Goal: Task Accomplishment & Management: Manage account settings

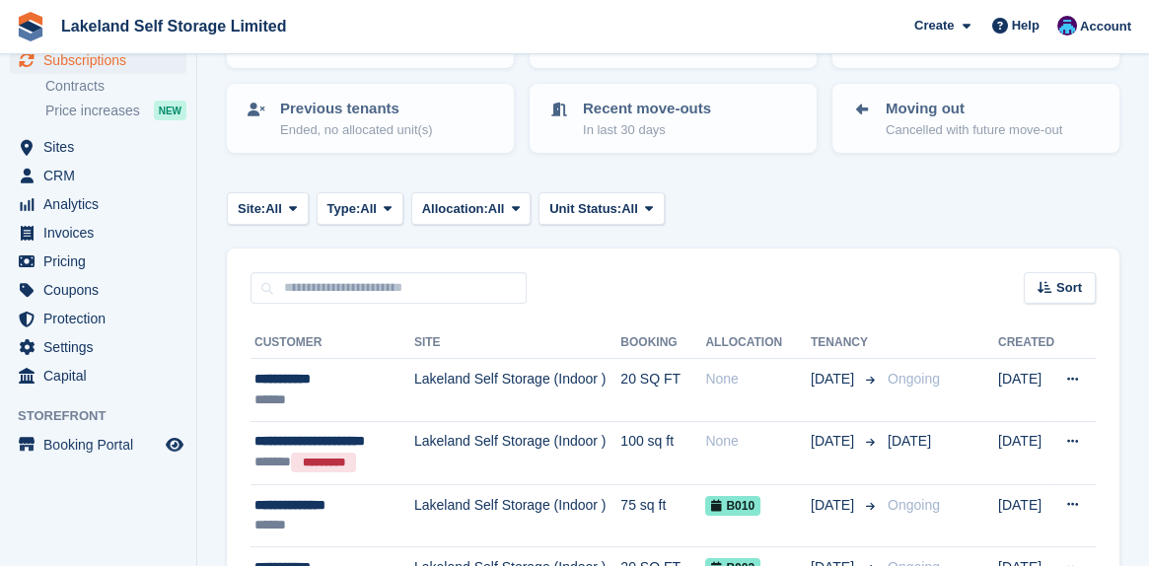
scroll to position [197, 0]
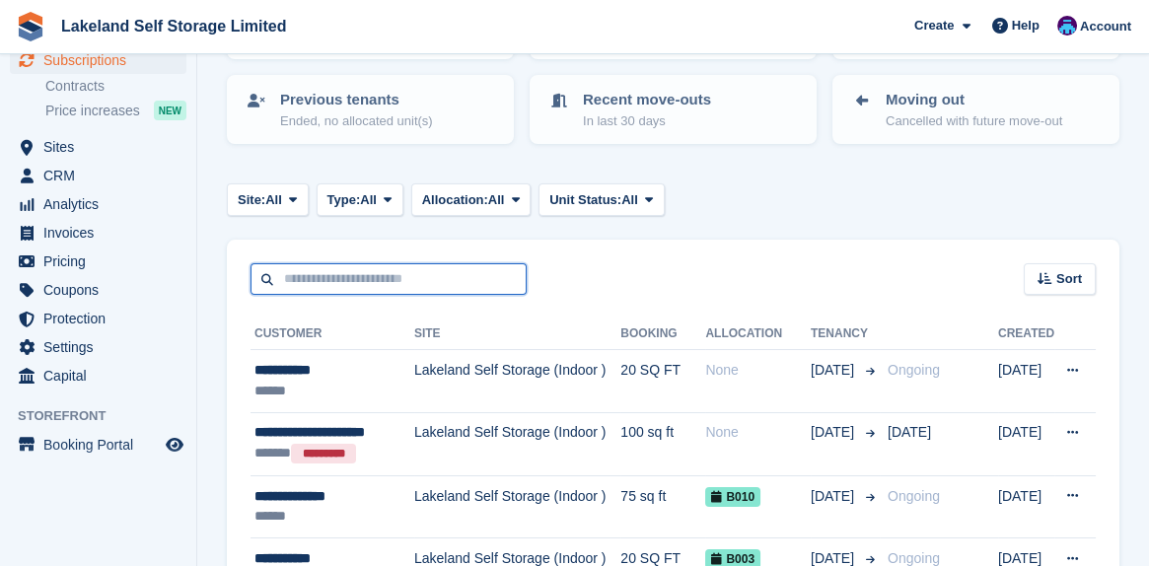
click at [304, 272] on input "text" at bounding box center [389, 279] width 276 height 33
type input "********"
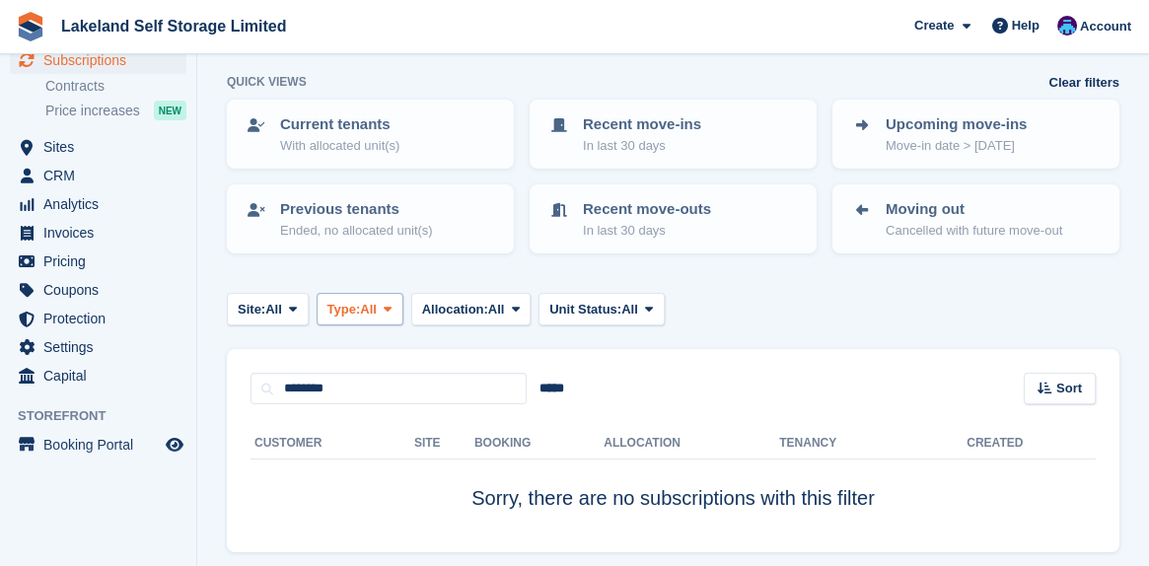
scroll to position [55, 0]
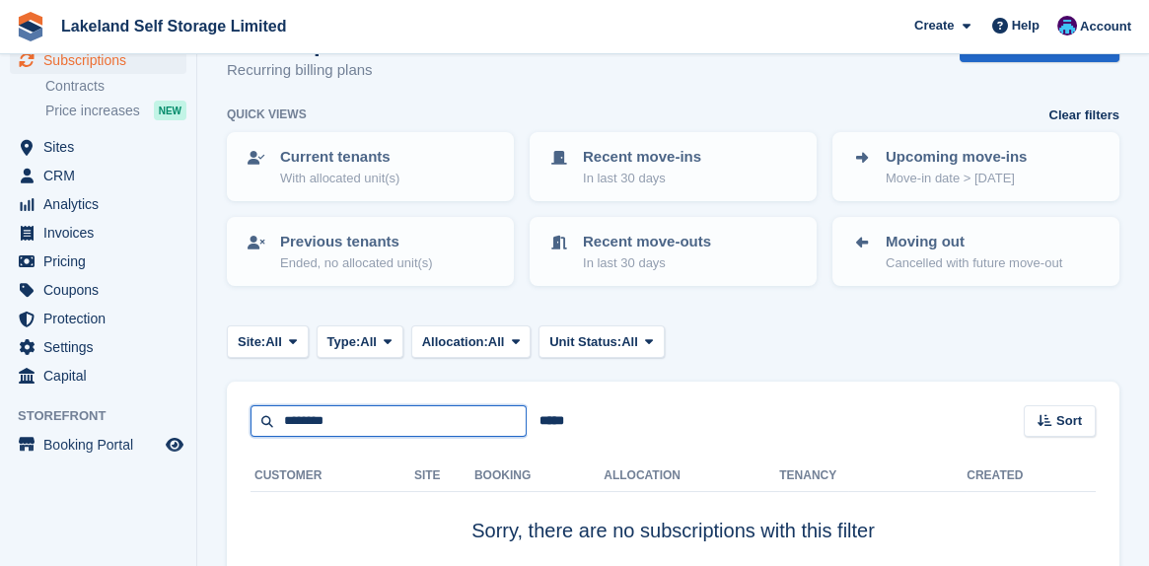
click at [351, 424] on input "********" at bounding box center [389, 421] width 276 height 33
type input "*"
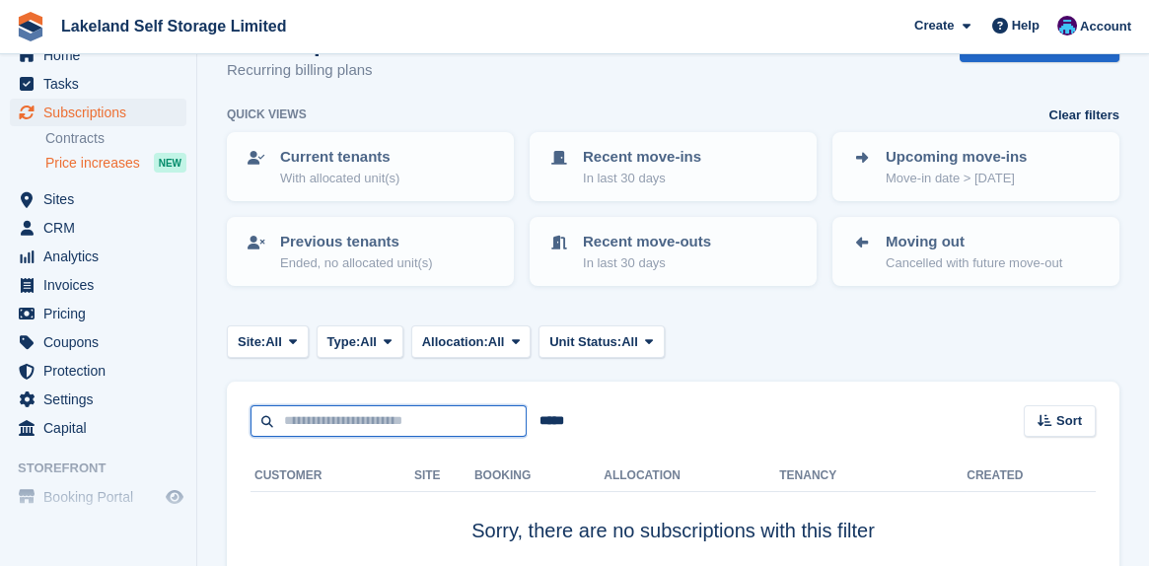
scroll to position [0, 0]
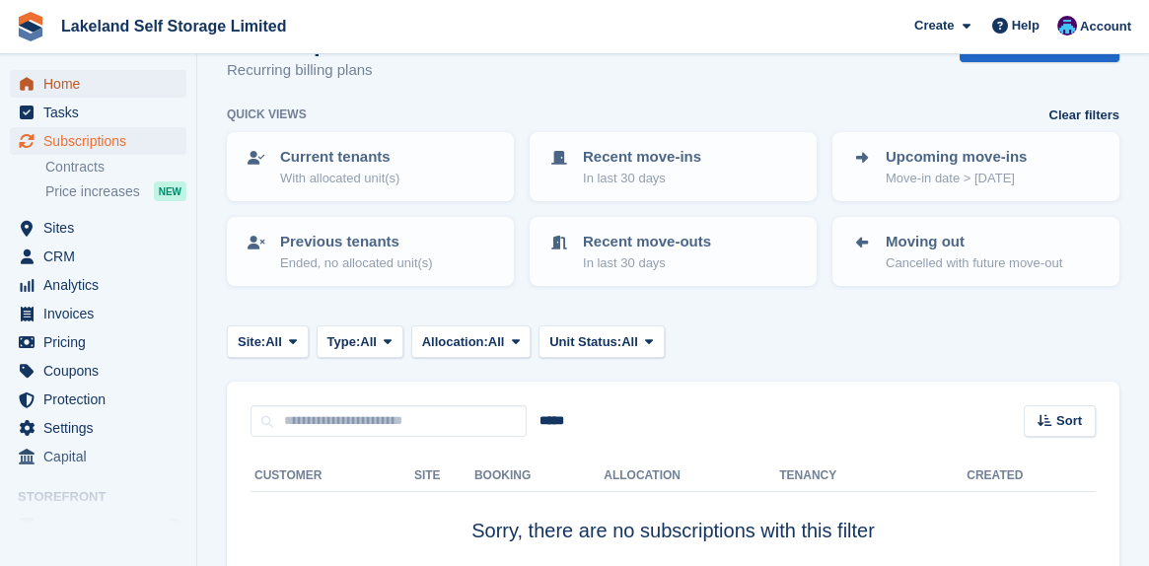
click at [72, 82] on span "Home" at bounding box center [102, 84] width 118 height 28
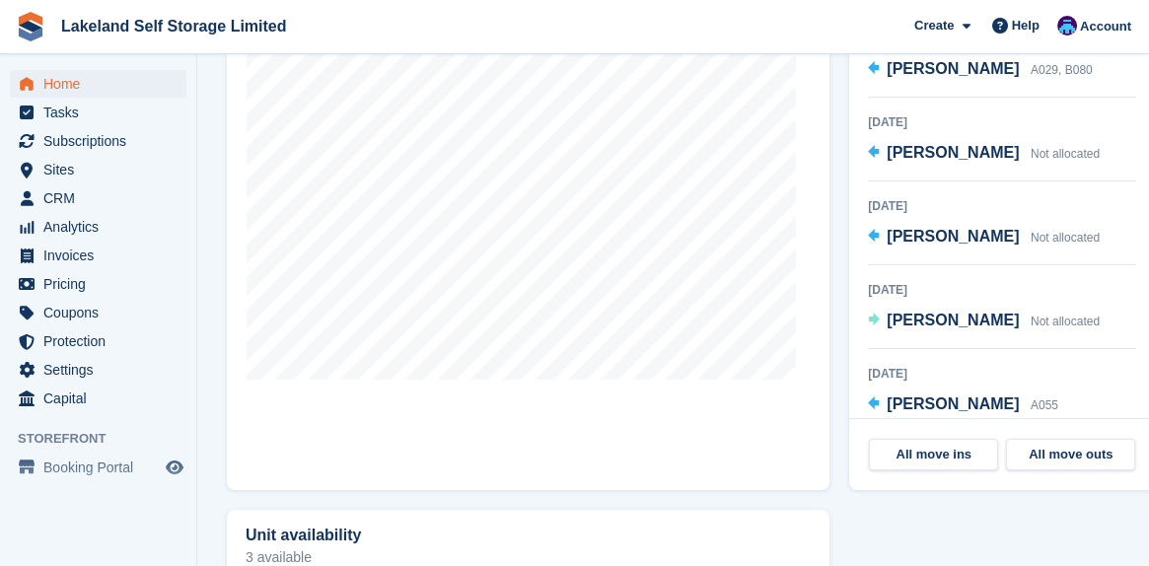
scroll to position [789, 0]
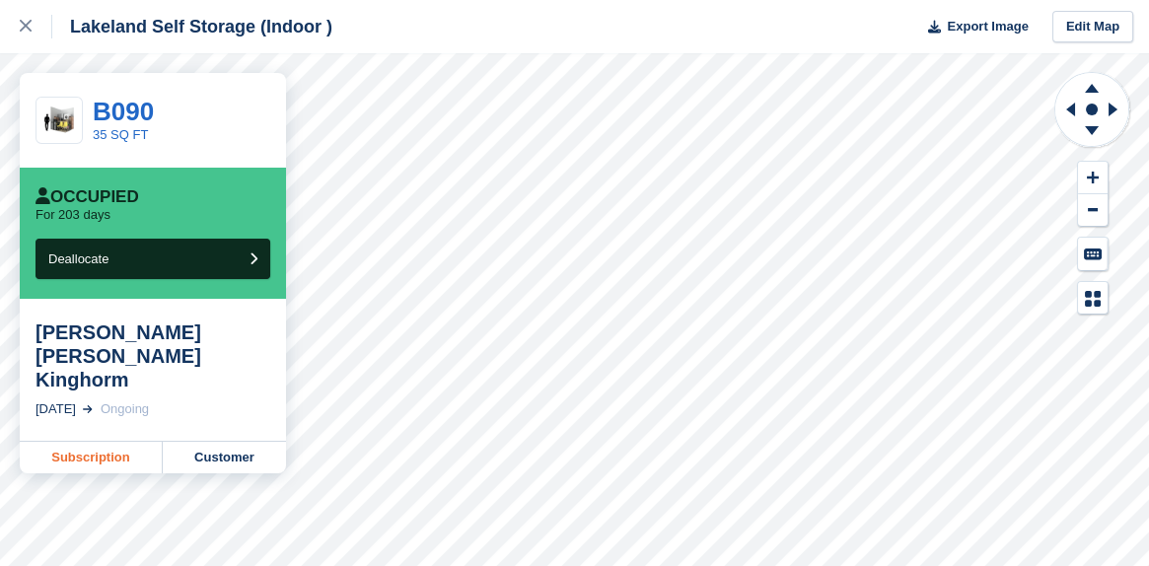
click at [104, 442] on link "Subscription" at bounding box center [91, 458] width 143 height 32
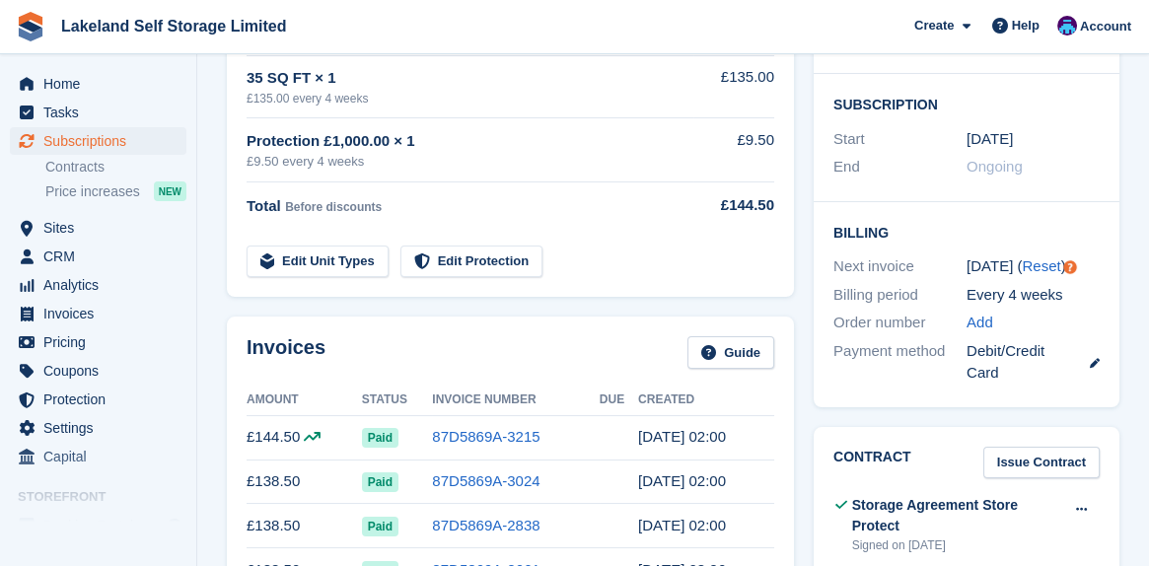
scroll to position [197, 0]
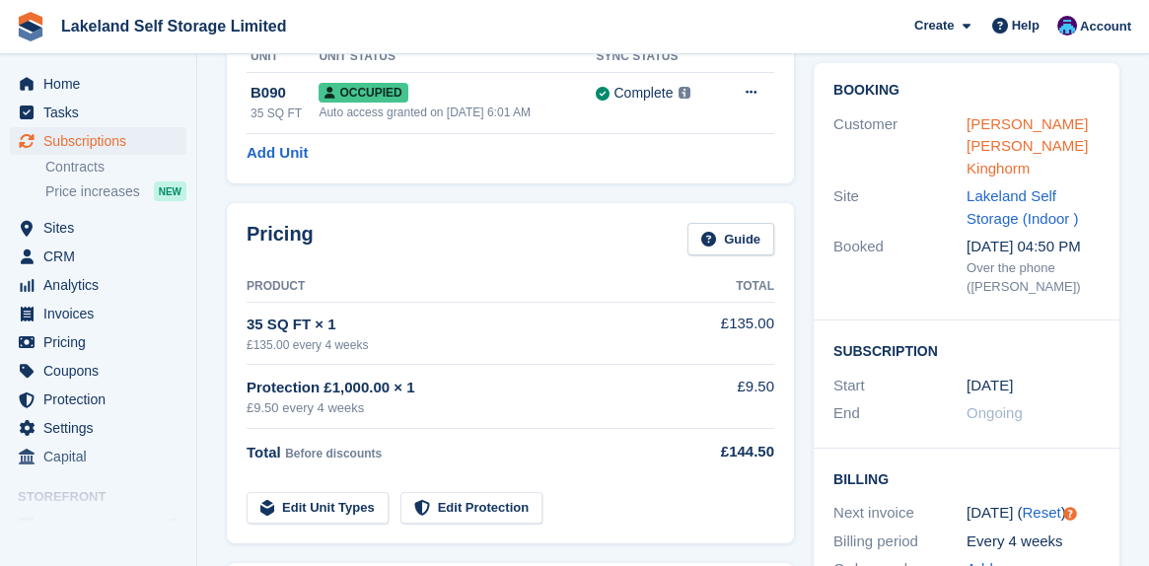
click at [1021, 115] on link "[PERSON_NAME] [PERSON_NAME] Kinghorm" at bounding box center [1027, 145] width 121 height 61
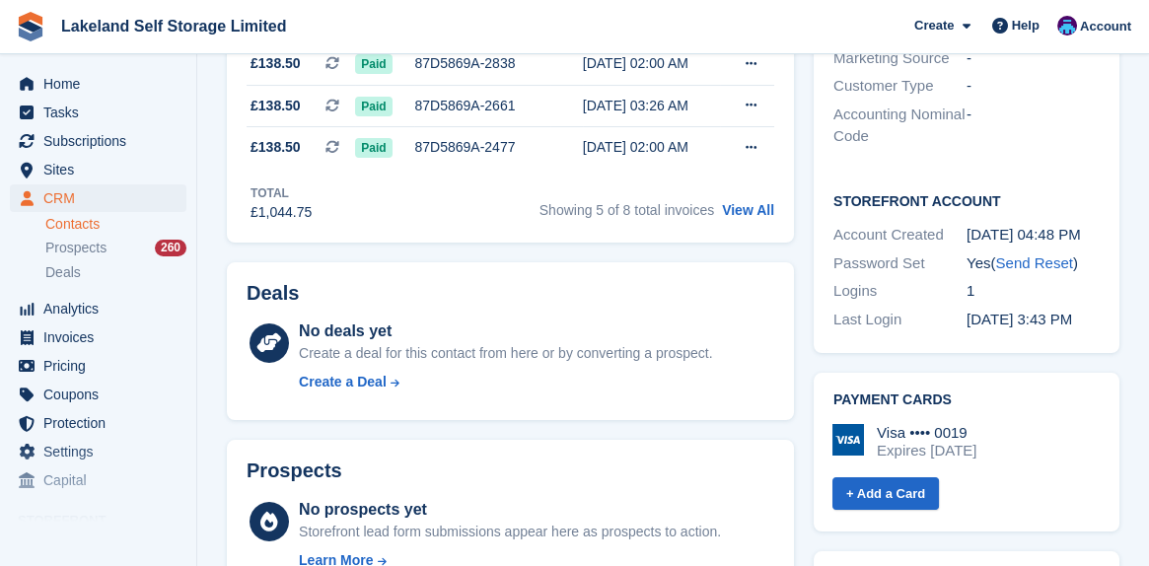
scroll to position [690, 0]
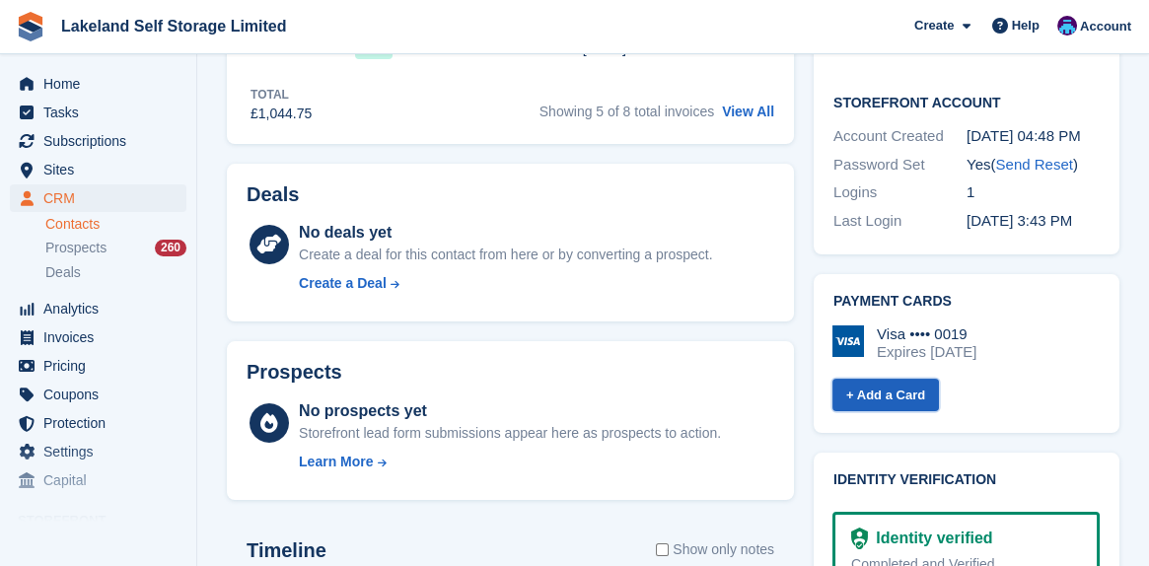
click at [888, 379] on link "+ Add a Card" at bounding box center [885, 395] width 107 height 33
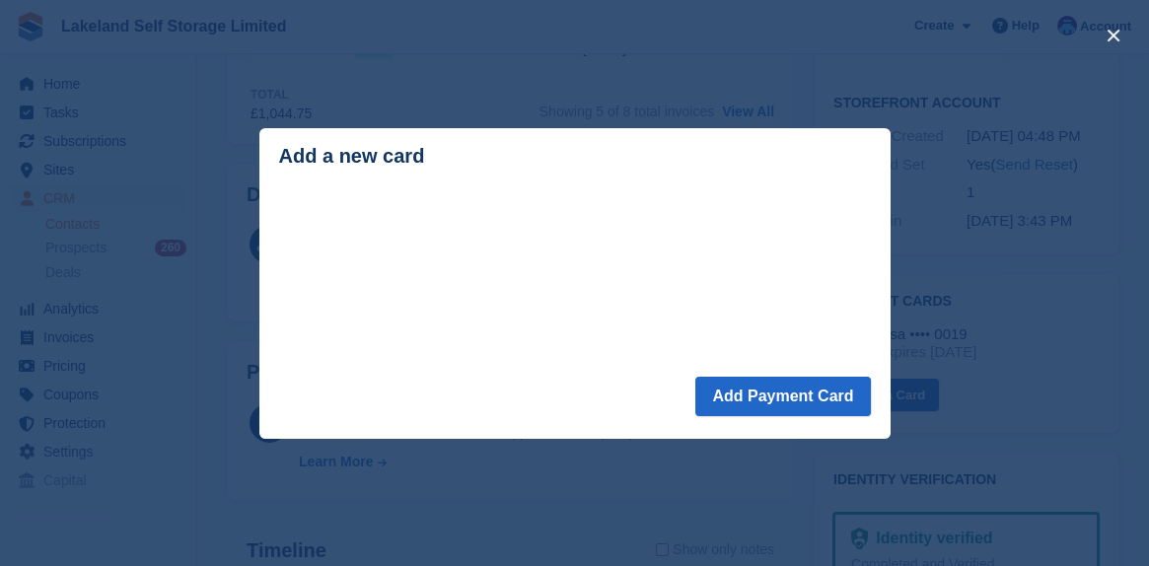
click at [1100, 311] on div "close" at bounding box center [574, 283] width 1149 height 566
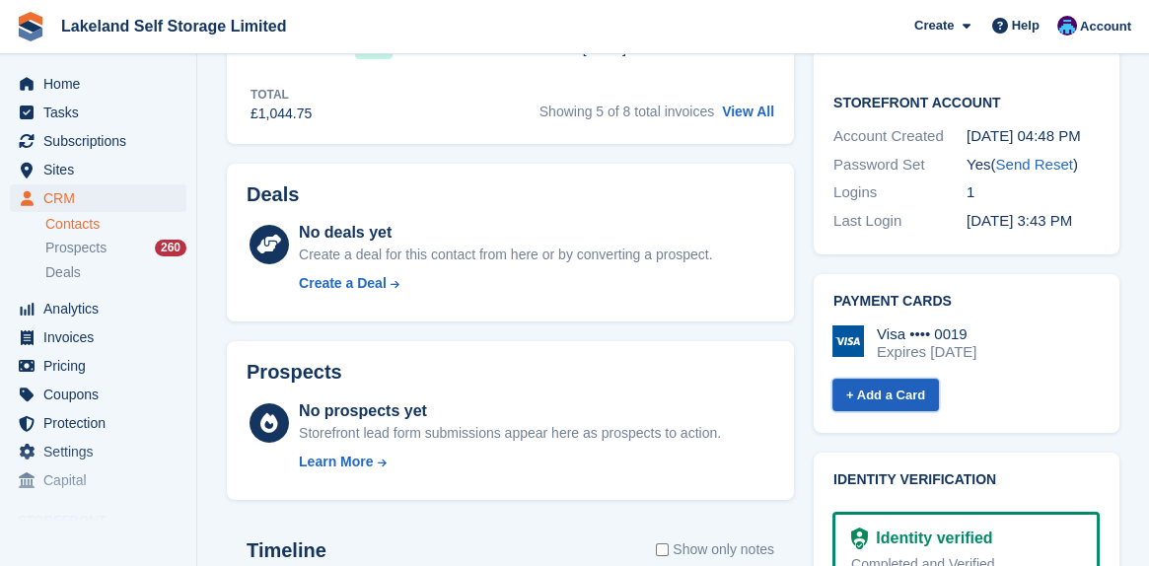
click at [891, 379] on link "+ Add a Card" at bounding box center [885, 395] width 107 height 33
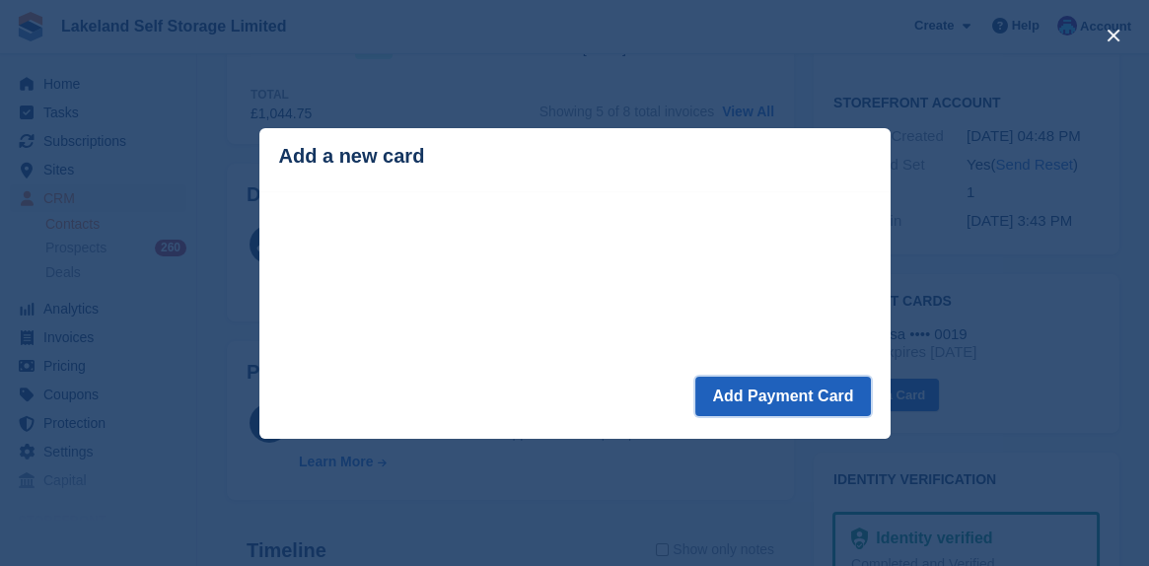
click at [807, 400] on button "Add Payment Card" at bounding box center [782, 396] width 175 height 39
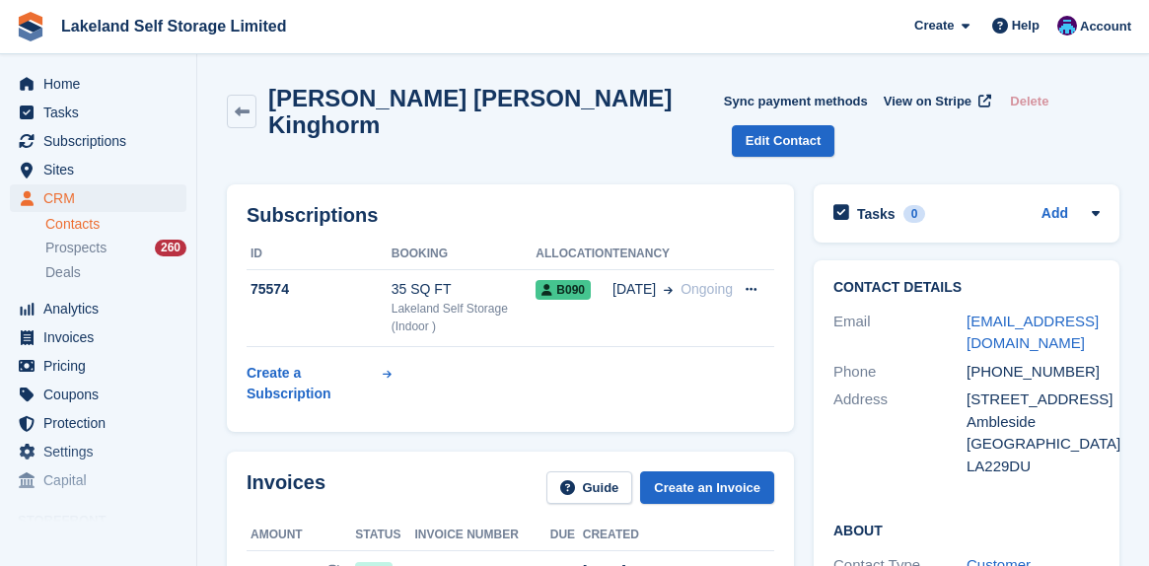
scroll to position [728, 0]
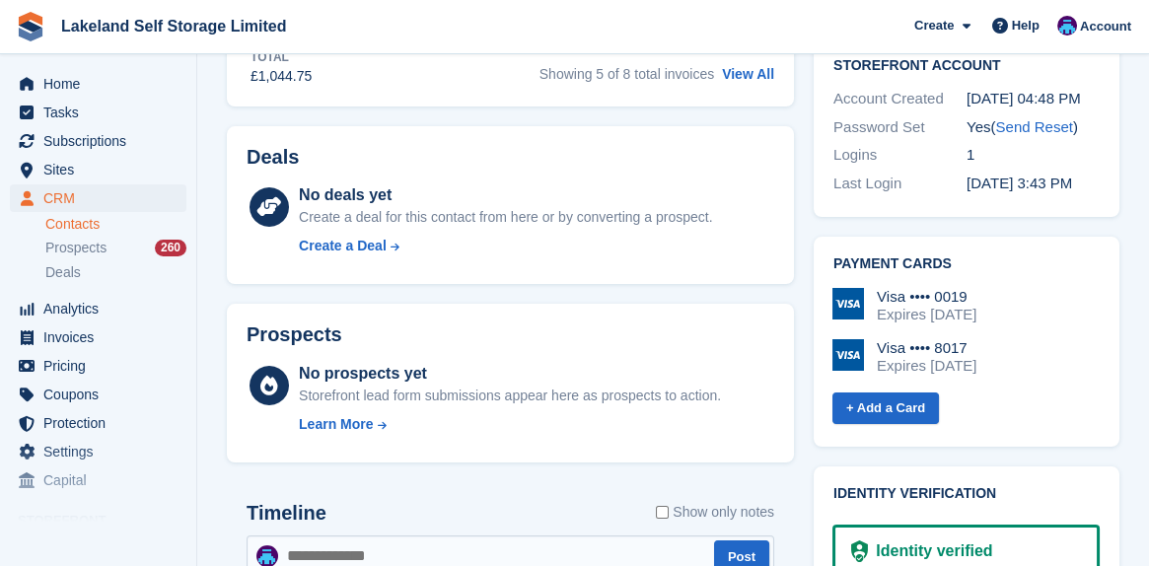
click at [842, 339] on img at bounding box center [848, 355] width 32 height 32
click at [851, 288] on img at bounding box center [848, 304] width 32 height 32
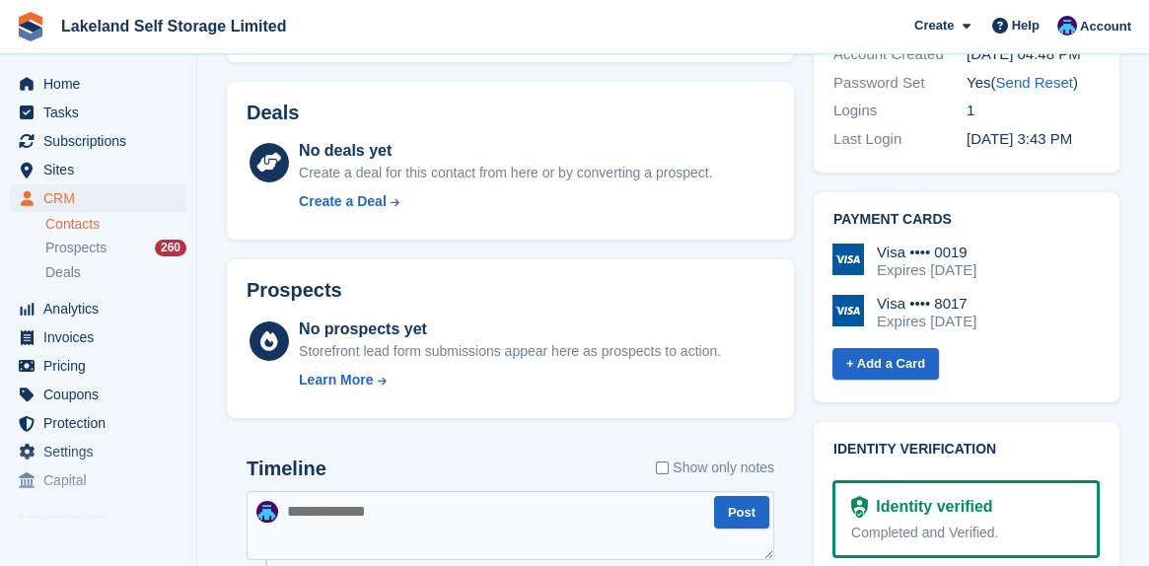
scroll to position [888, 0]
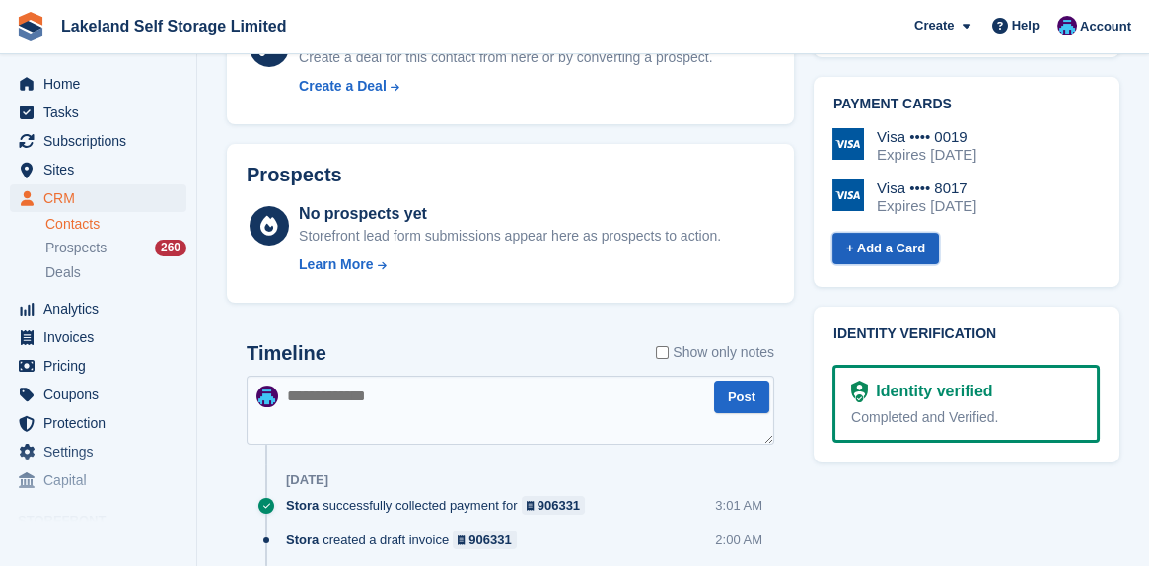
click at [879, 233] on link "+ Add a Card" at bounding box center [885, 249] width 107 height 33
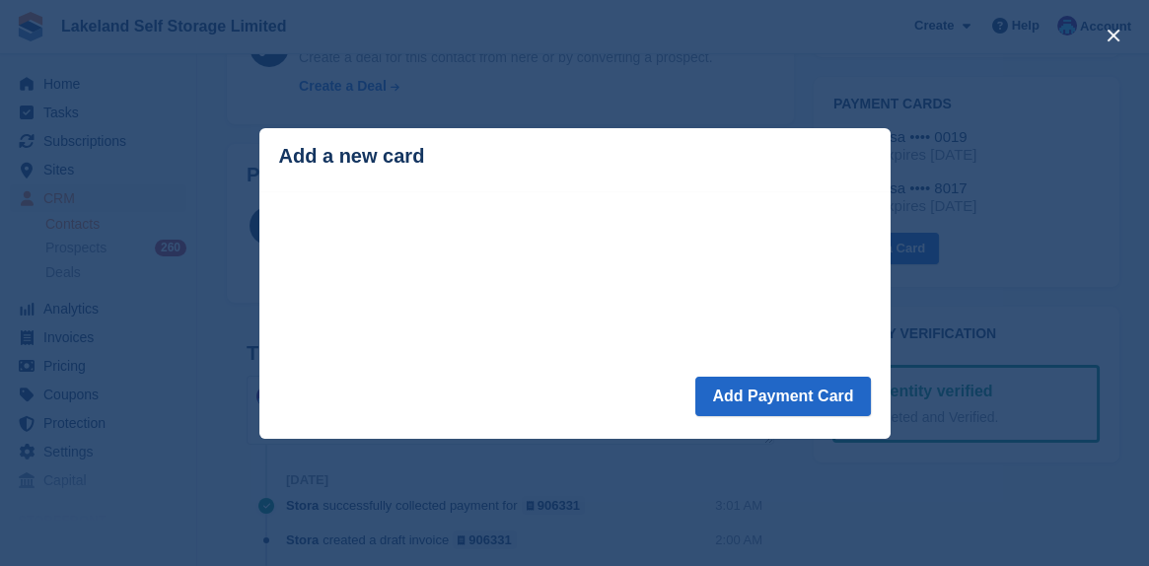
click at [169, 88] on div "close" at bounding box center [574, 283] width 1149 height 566
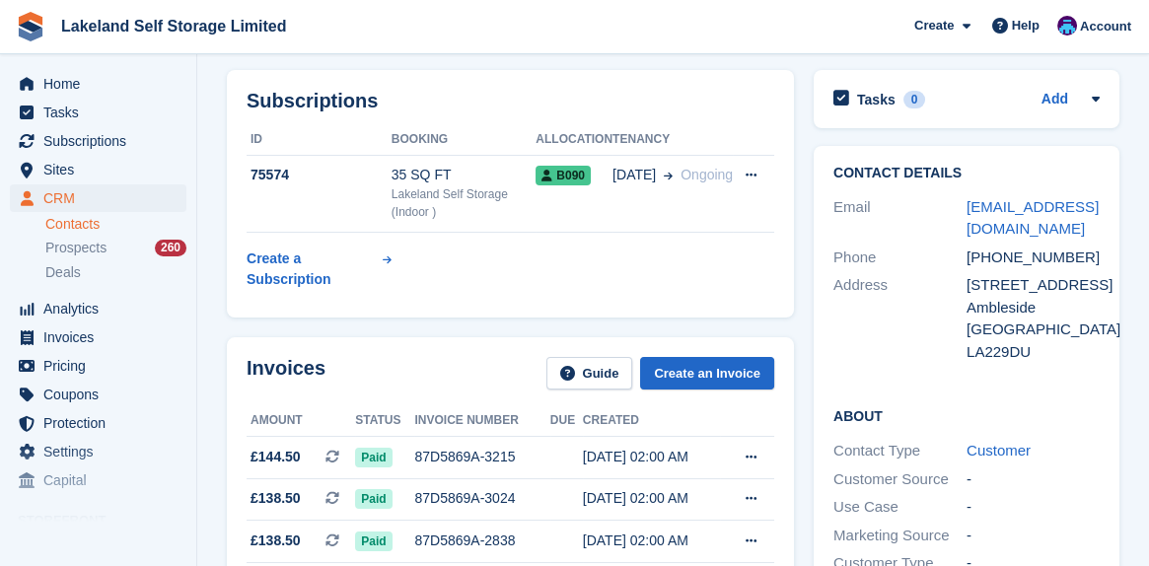
scroll to position [0, 0]
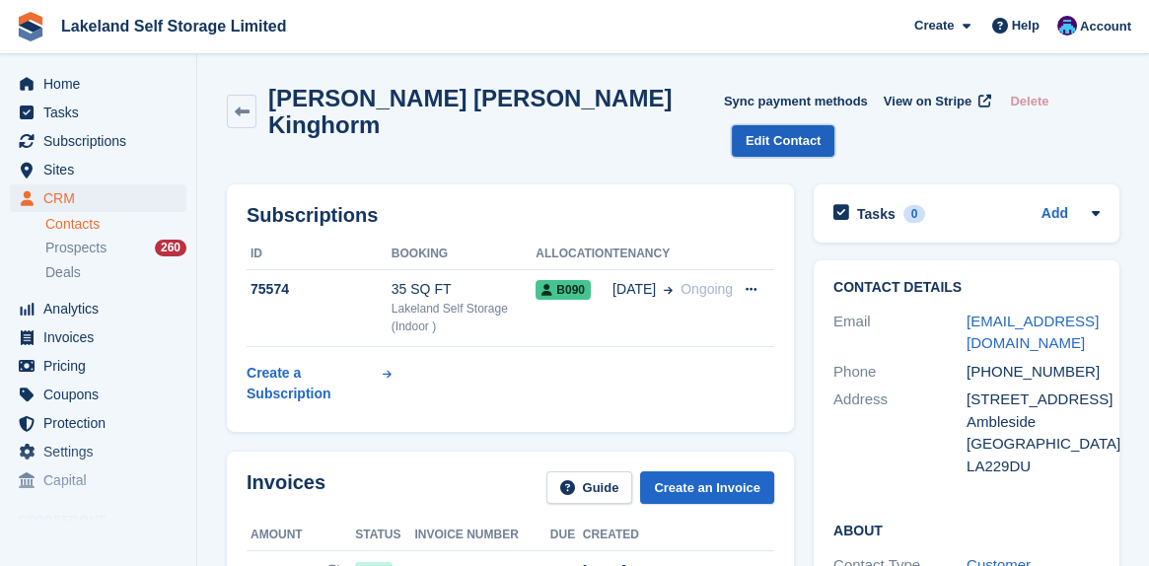
click at [835, 125] on link "Edit Contact" at bounding box center [784, 141] width 104 height 33
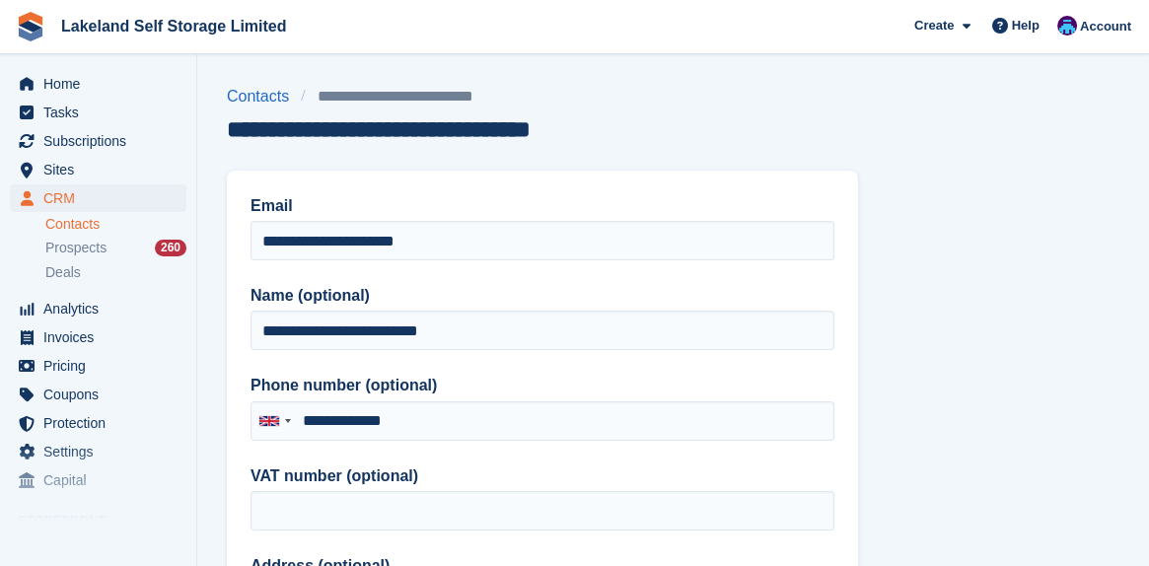
type input "**********"
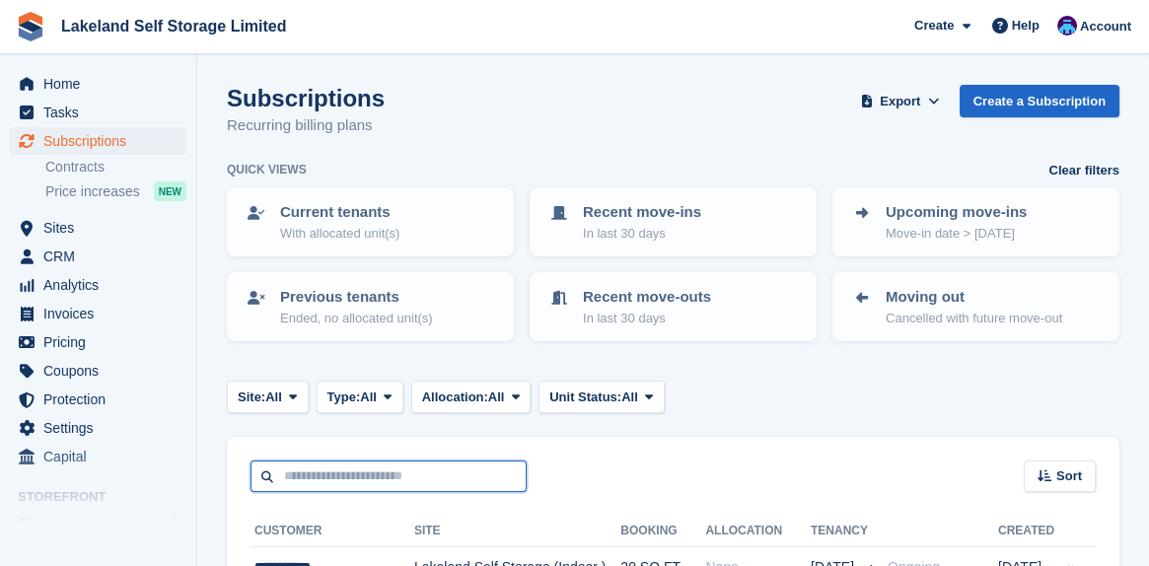
click at [304, 472] on input "text" at bounding box center [389, 477] width 276 height 33
type input "********"
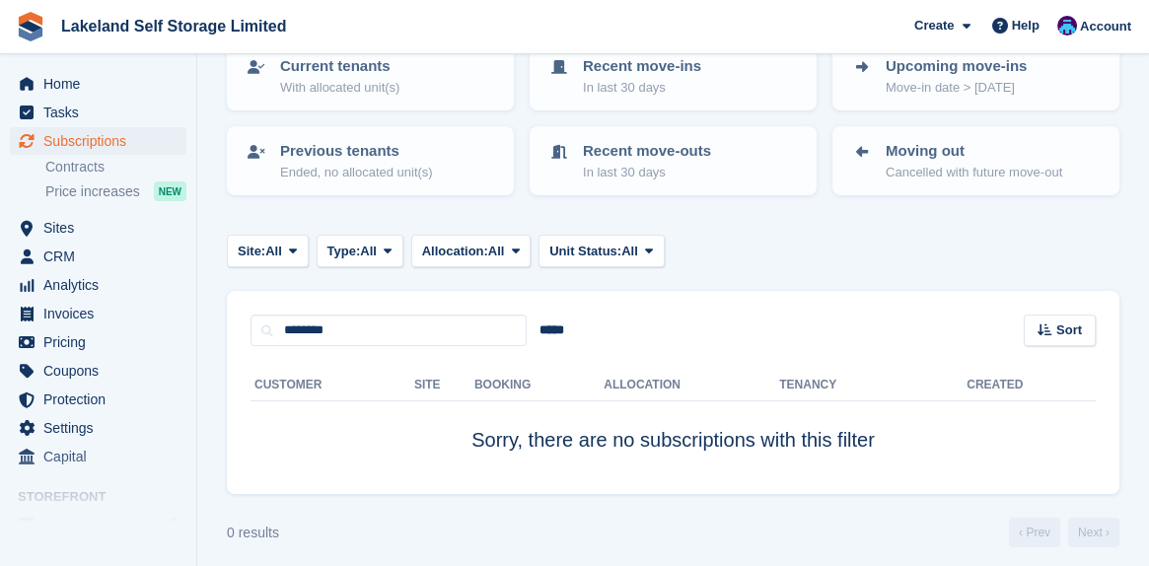
scroll to position [154, 0]
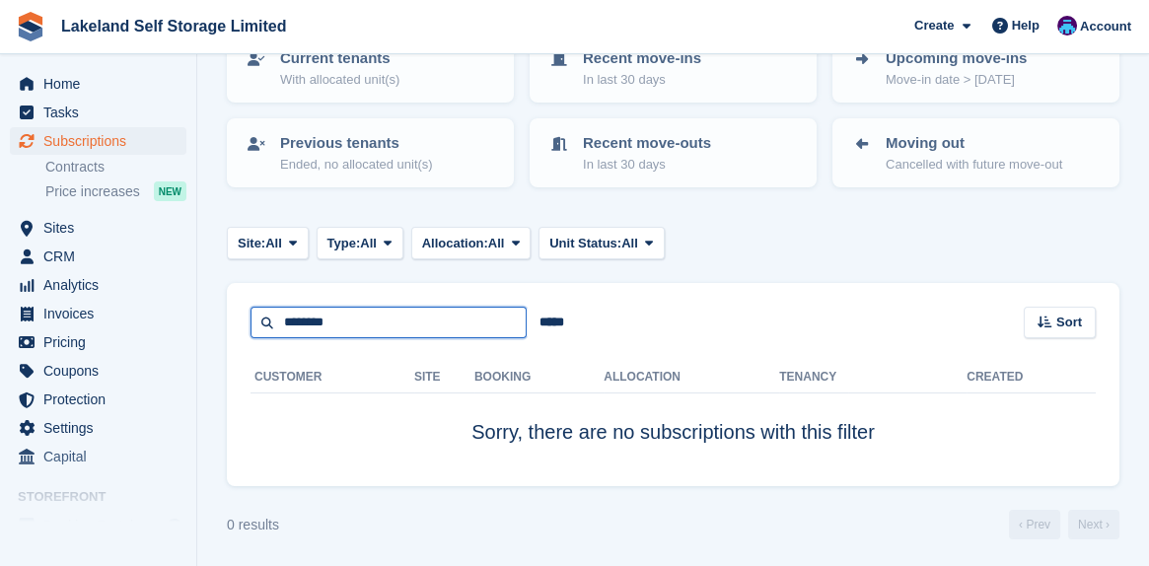
click at [349, 317] on input "********" at bounding box center [389, 323] width 276 height 33
type input "*********"
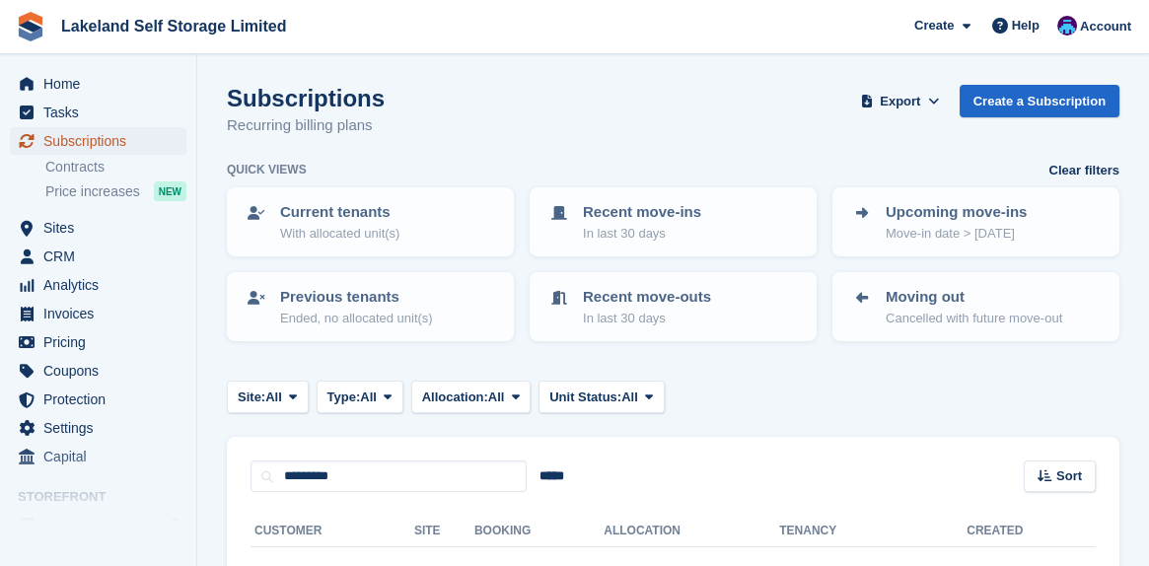
click at [108, 150] on span "Subscriptions" at bounding box center [102, 141] width 118 height 28
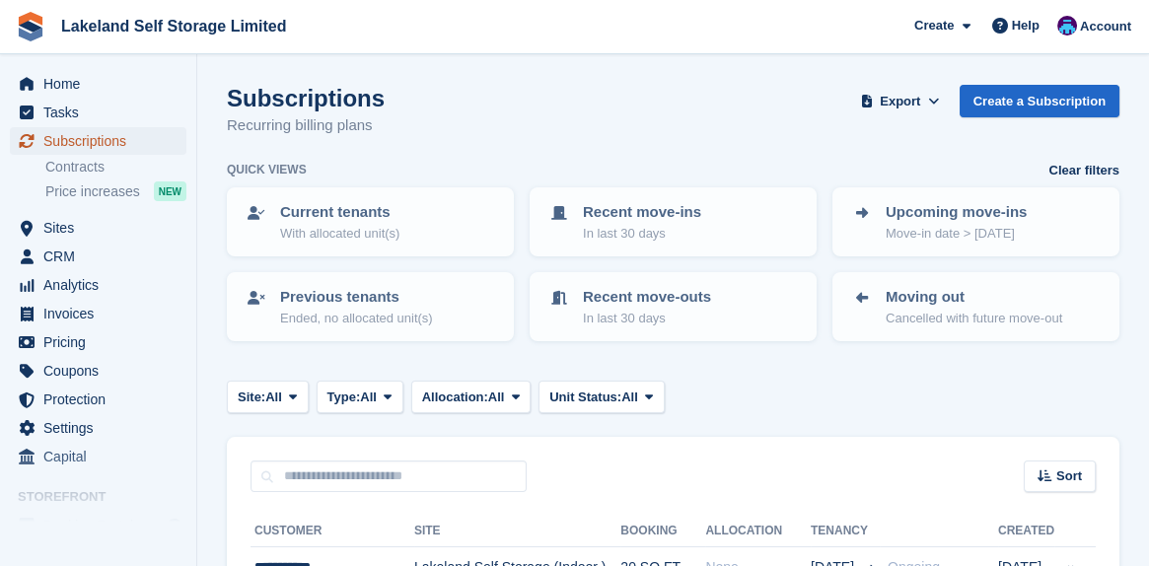
click at [108, 147] on span "Subscriptions" at bounding box center [102, 141] width 118 height 28
click at [84, 90] on span "Home" at bounding box center [102, 84] width 118 height 28
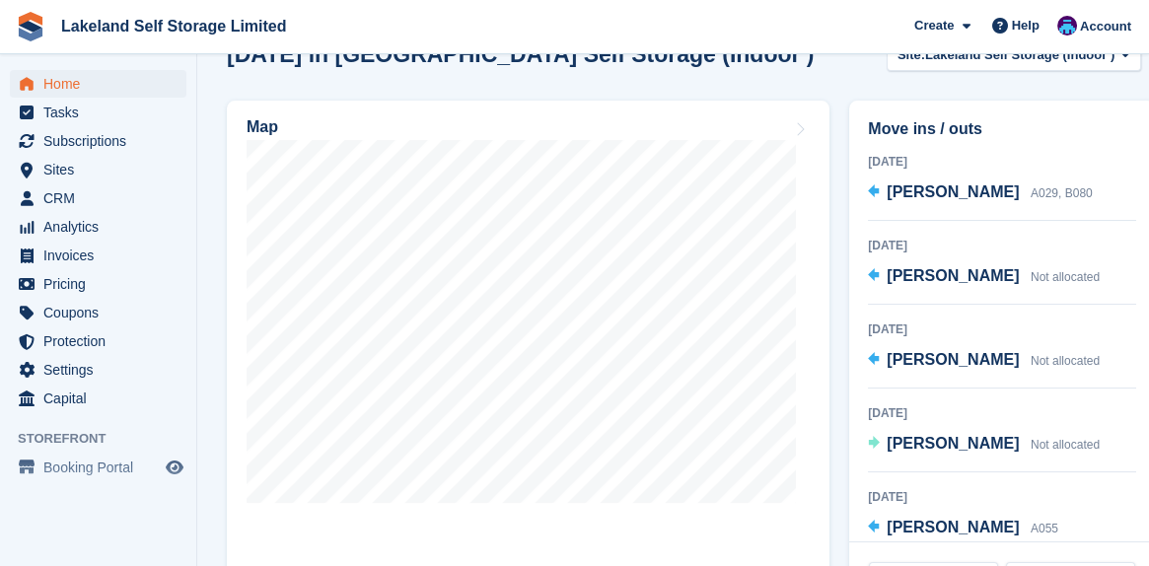
scroll to position [690, 0]
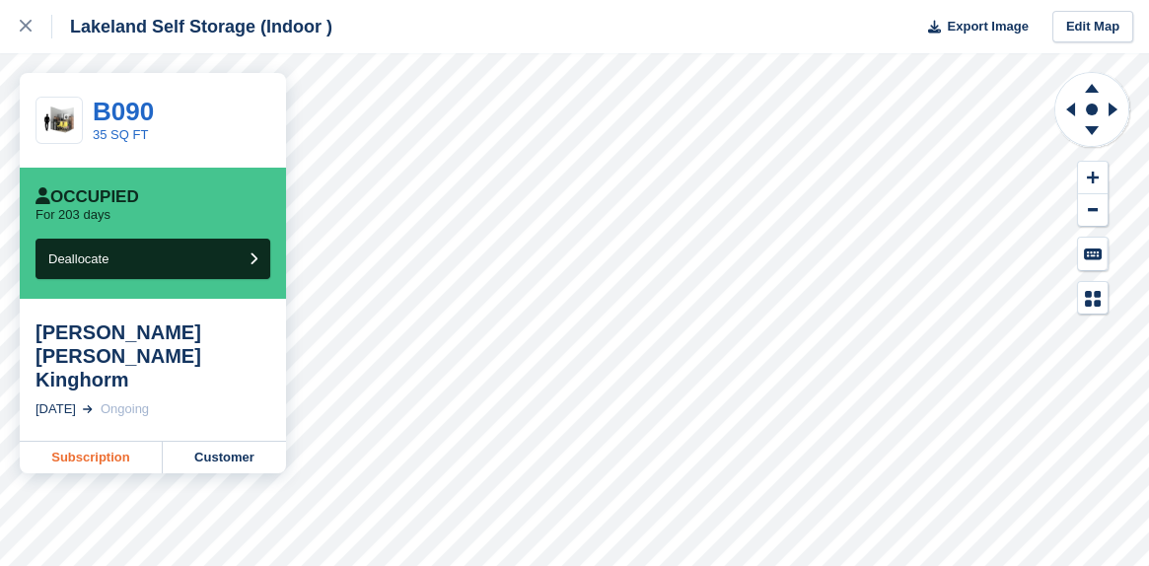
click at [69, 442] on link "Subscription" at bounding box center [91, 458] width 143 height 32
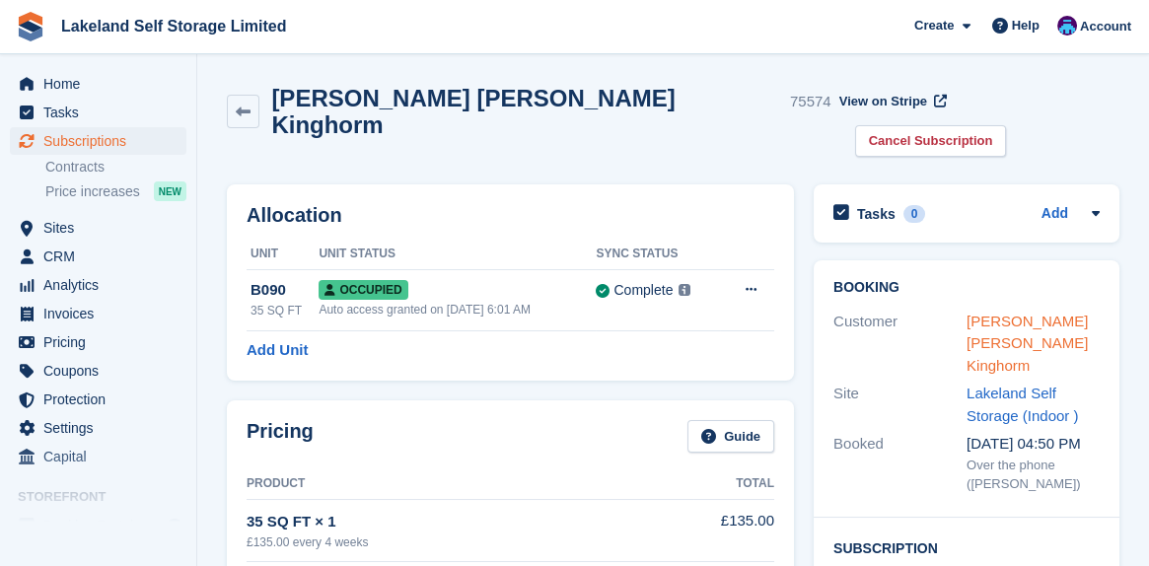
click at [1014, 313] on link "[PERSON_NAME] [PERSON_NAME] Kinghorm" at bounding box center [1027, 343] width 121 height 61
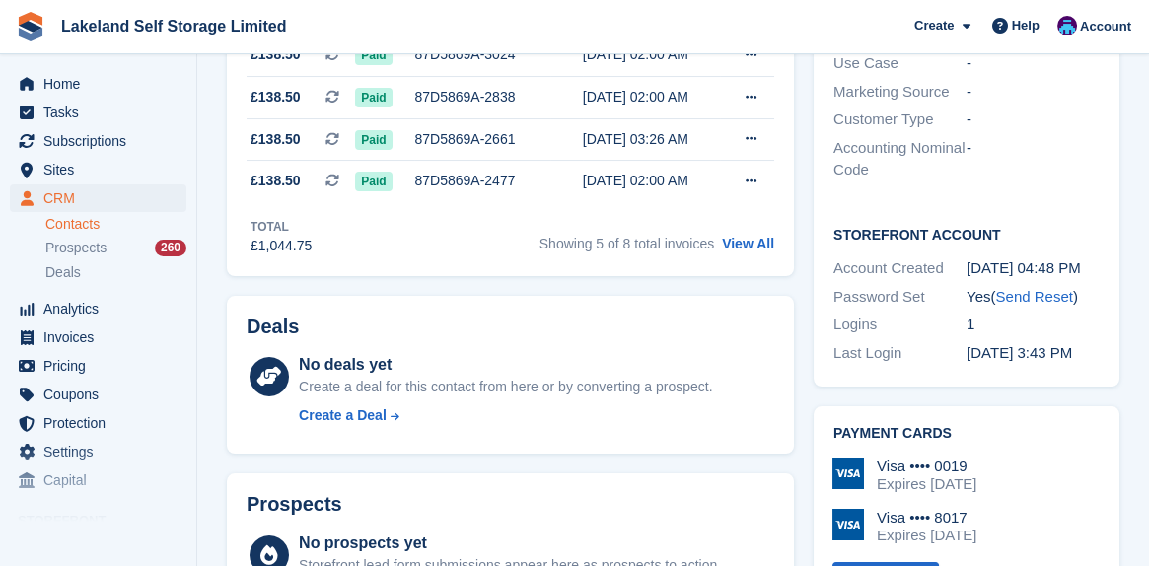
scroll to position [592, 0]
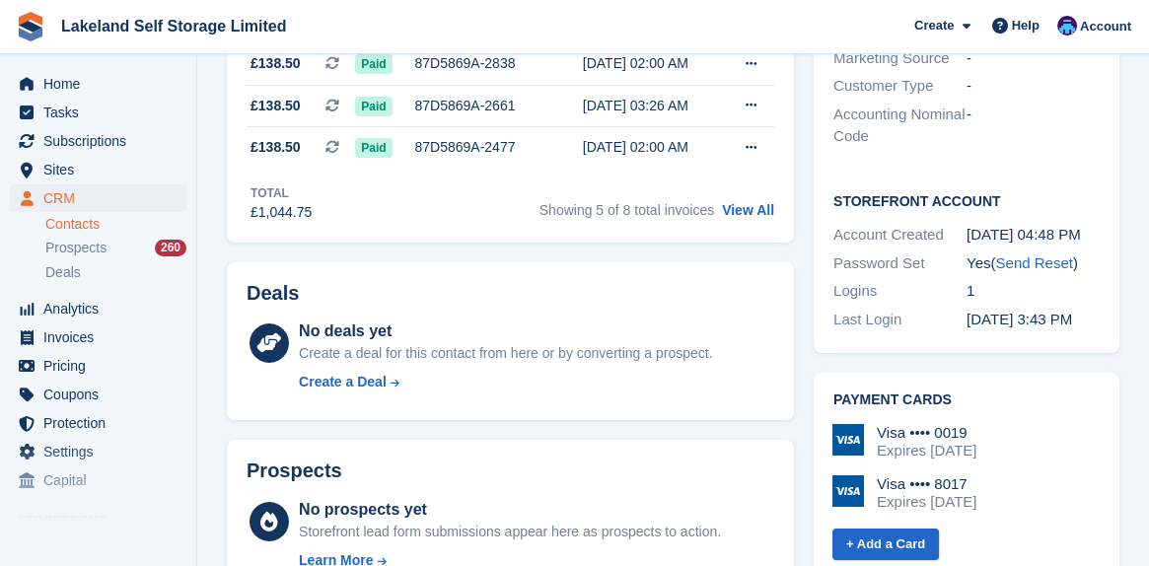
click at [854, 424] on img at bounding box center [848, 440] width 32 height 32
click at [897, 393] on h2 "Payment cards" at bounding box center [966, 401] width 266 height 16
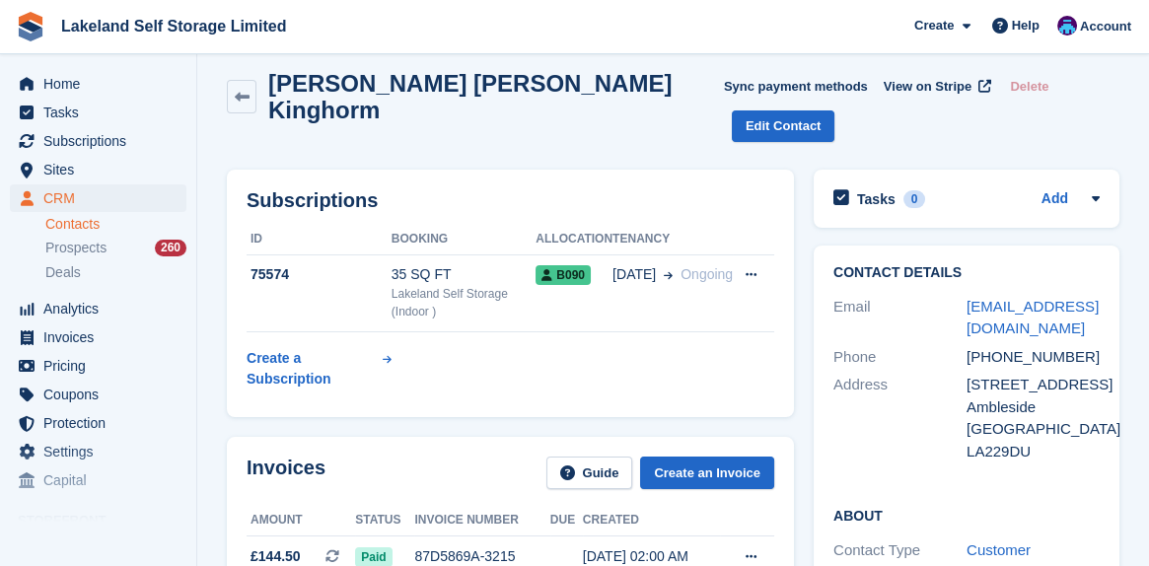
scroll to position [0, 0]
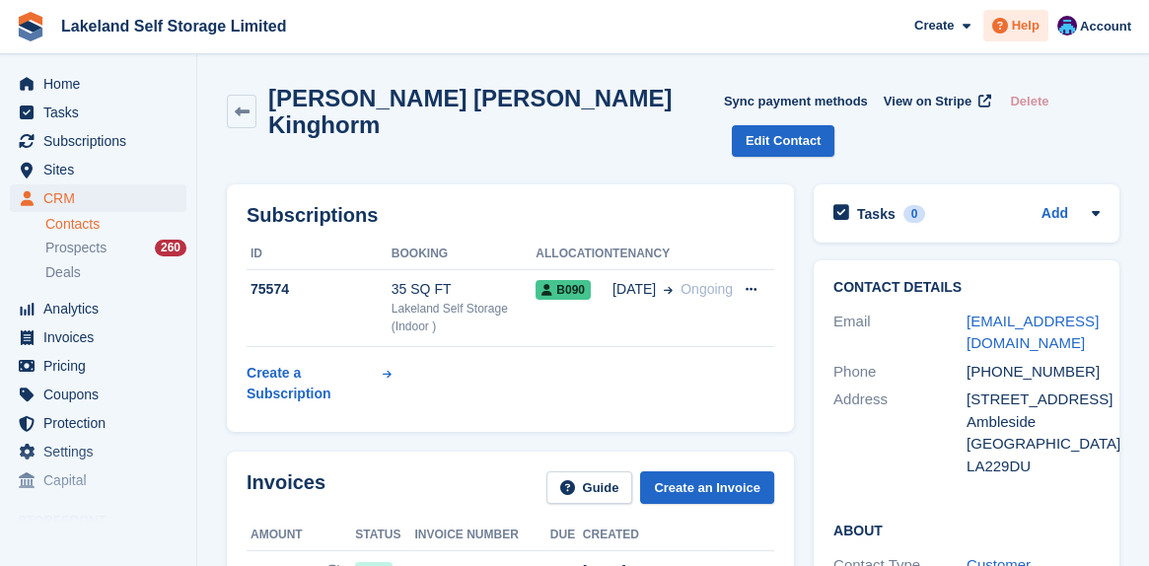
click at [1015, 24] on span "Help" at bounding box center [1026, 26] width 28 height 20
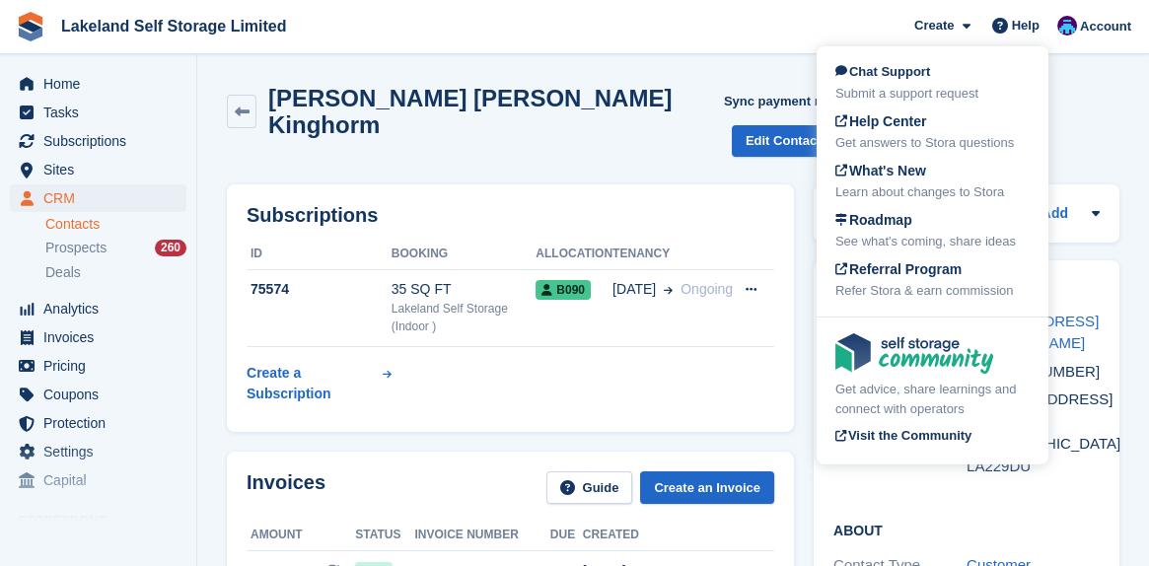
click at [765, 22] on span "Lakeland Self Storage Limited Create Subscription Invoice Contact Deal Discount…" at bounding box center [574, 26] width 1149 height 53
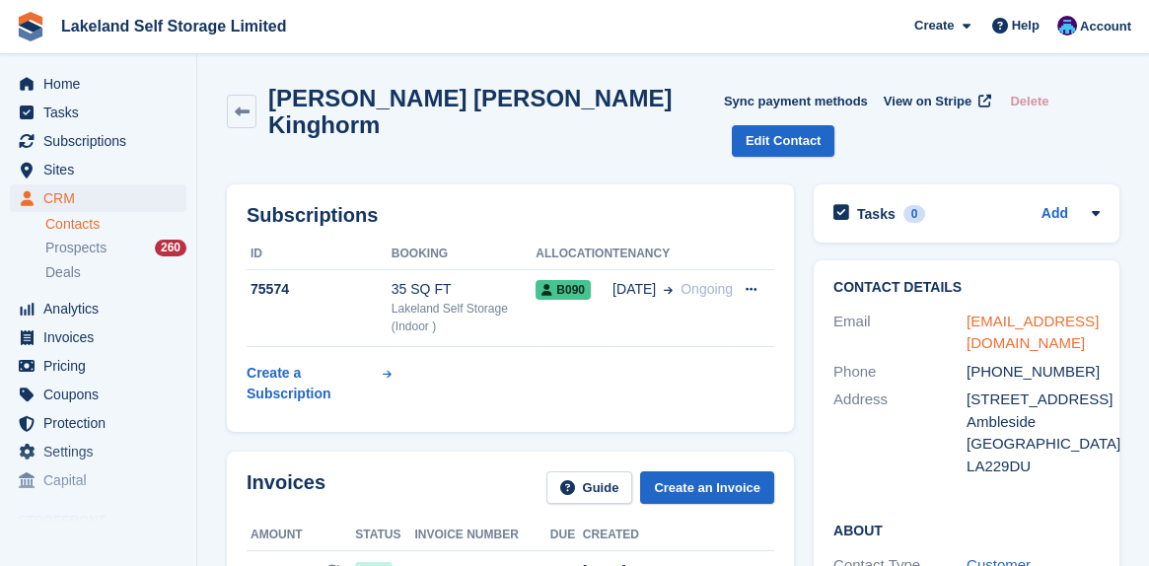
click at [1044, 313] on link "luke@bumblesrest.co.uk" at bounding box center [1033, 332] width 132 height 39
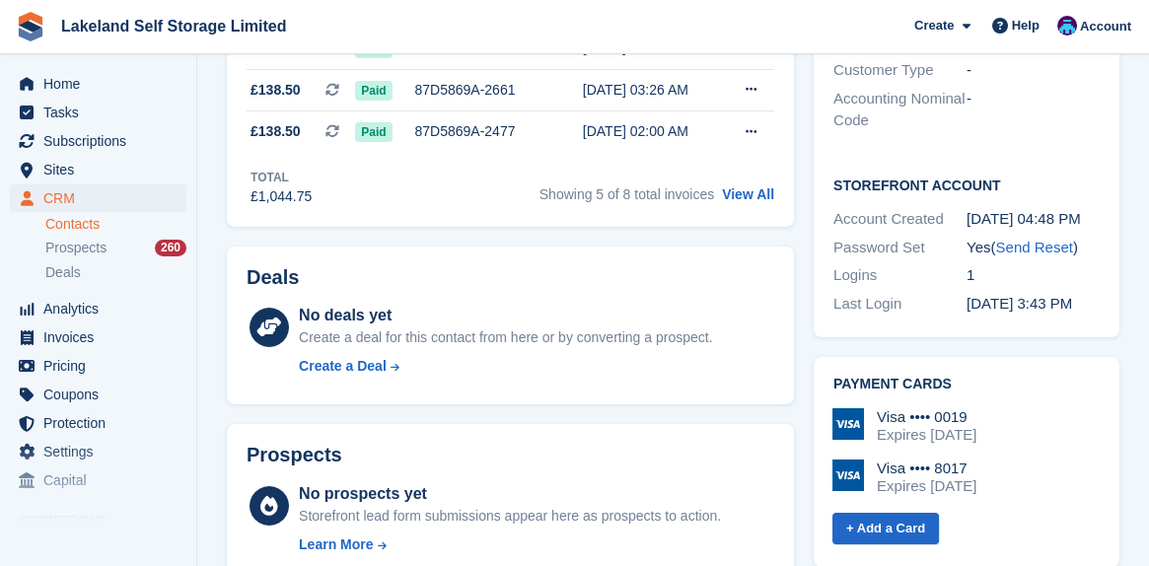
scroll to position [592, 0]
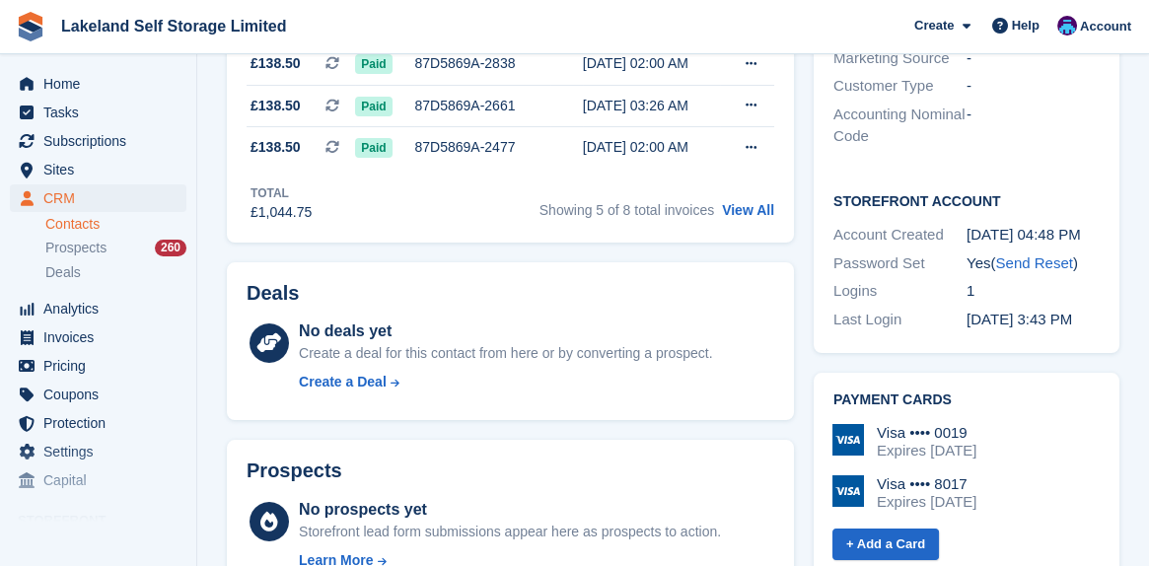
click at [845, 475] on img at bounding box center [848, 491] width 32 height 32
click at [953, 424] on div "Visa •••• 0019" at bounding box center [927, 433] width 100 height 18
click at [909, 393] on h2 "Payment cards" at bounding box center [966, 401] width 266 height 16
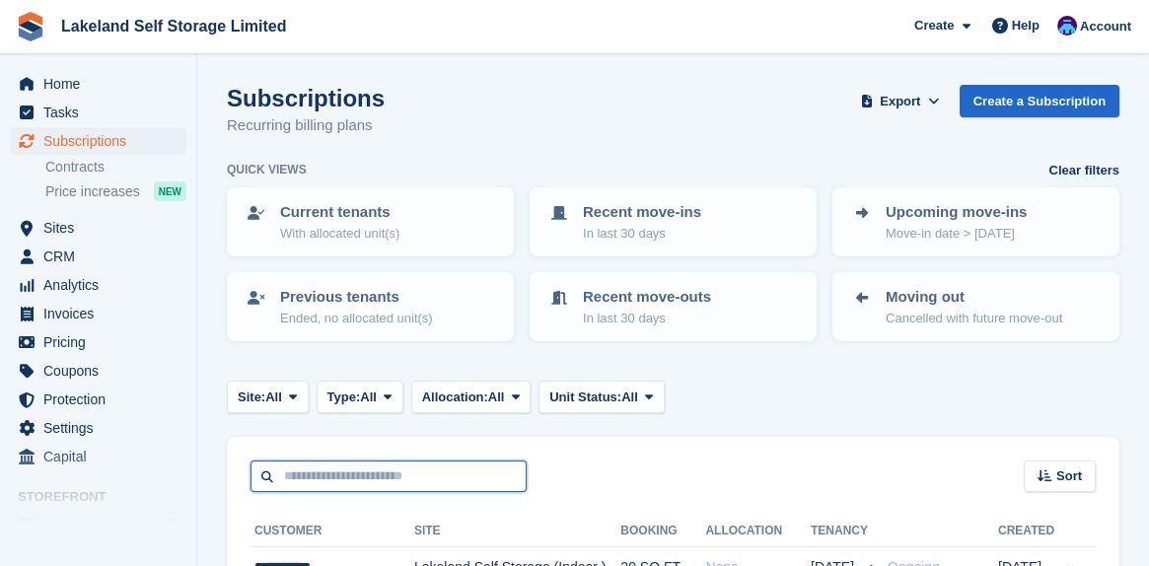
click at [306, 467] on input "text" at bounding box center [389, 477] width 276 height 33
type input "********"
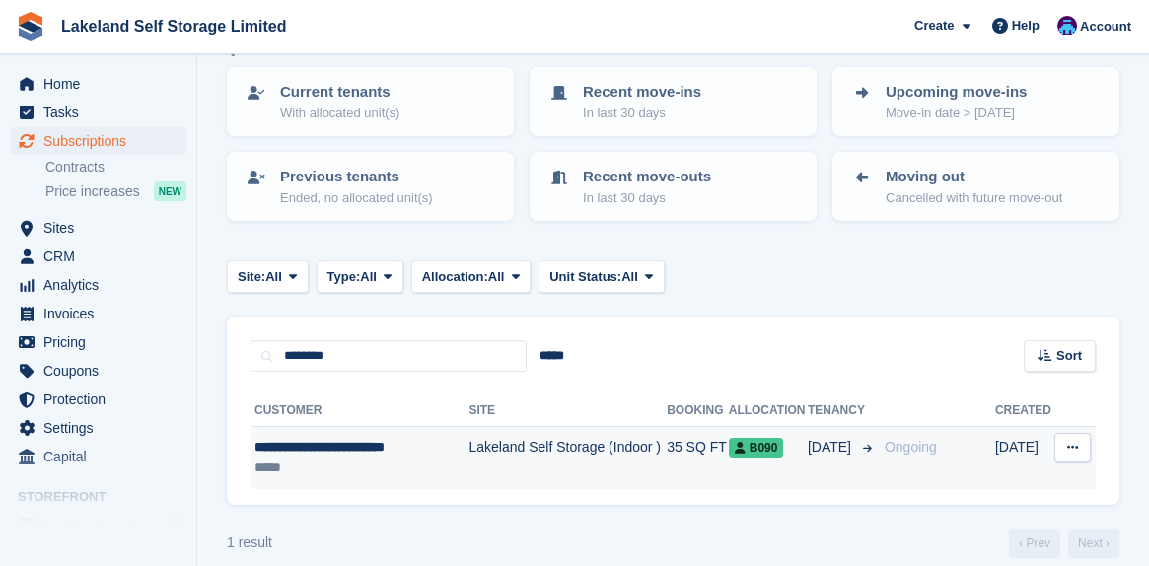
scroll to position [139, 0]
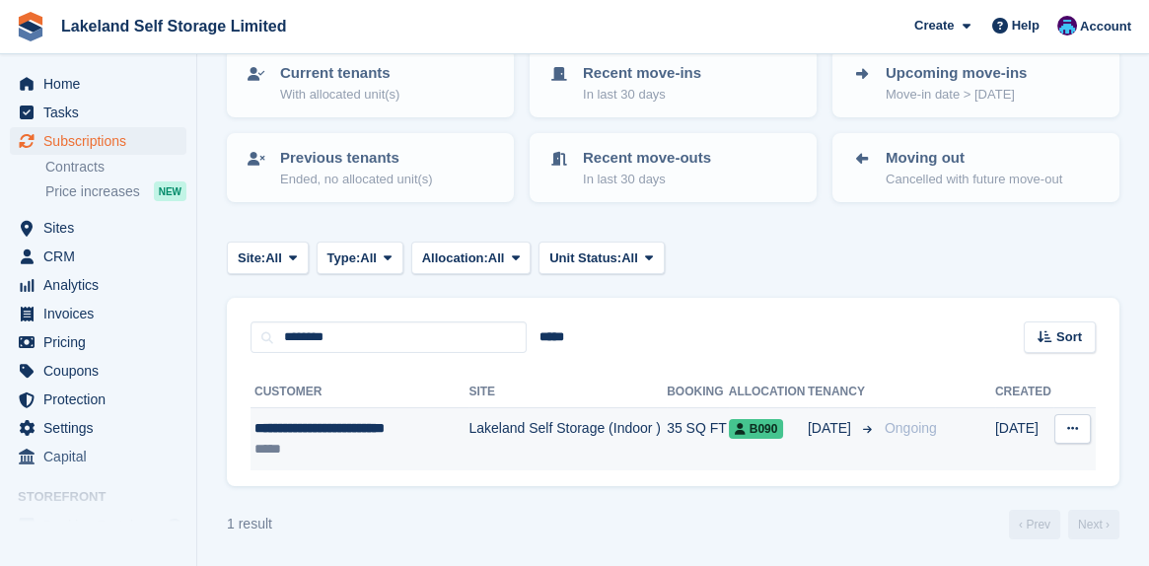
click at [313, 425] on div "**********" at bounding box center [358, 428] width 208 height 21
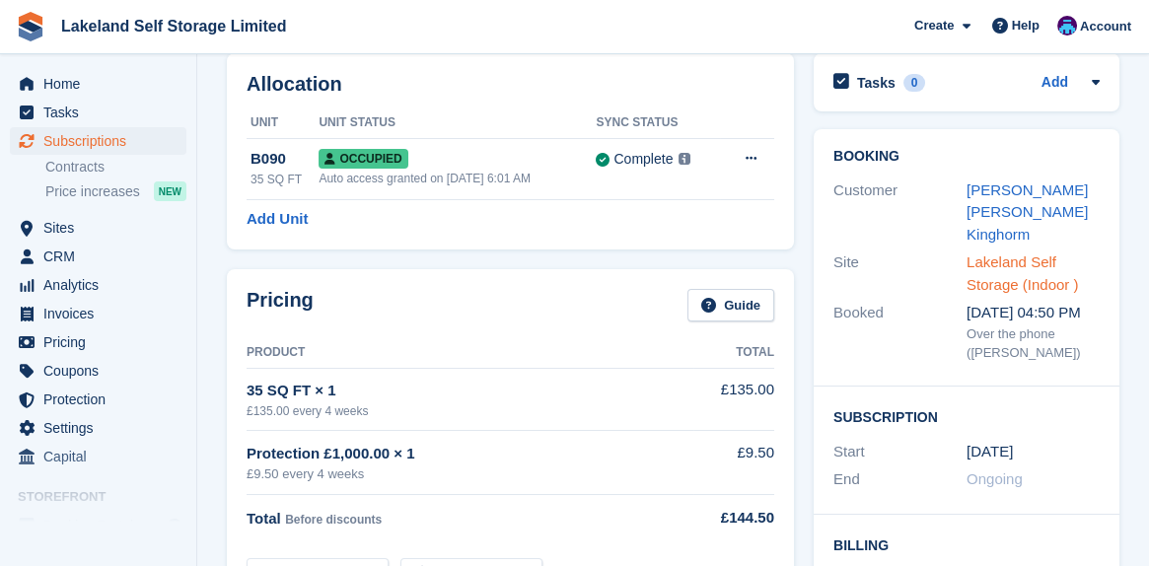
scroll to position [99, 0]
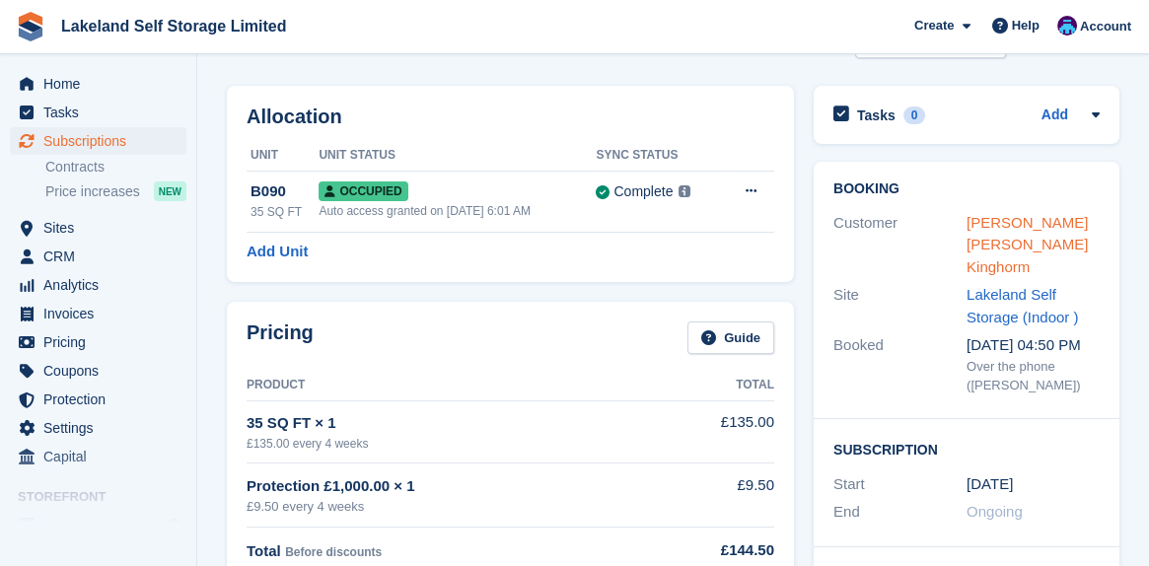
click at [1030, 214] on link "[PERSON_NAME] [PERSON_NAME] Kinghorm" at bounding box center [1027, 244] width 121 height 61
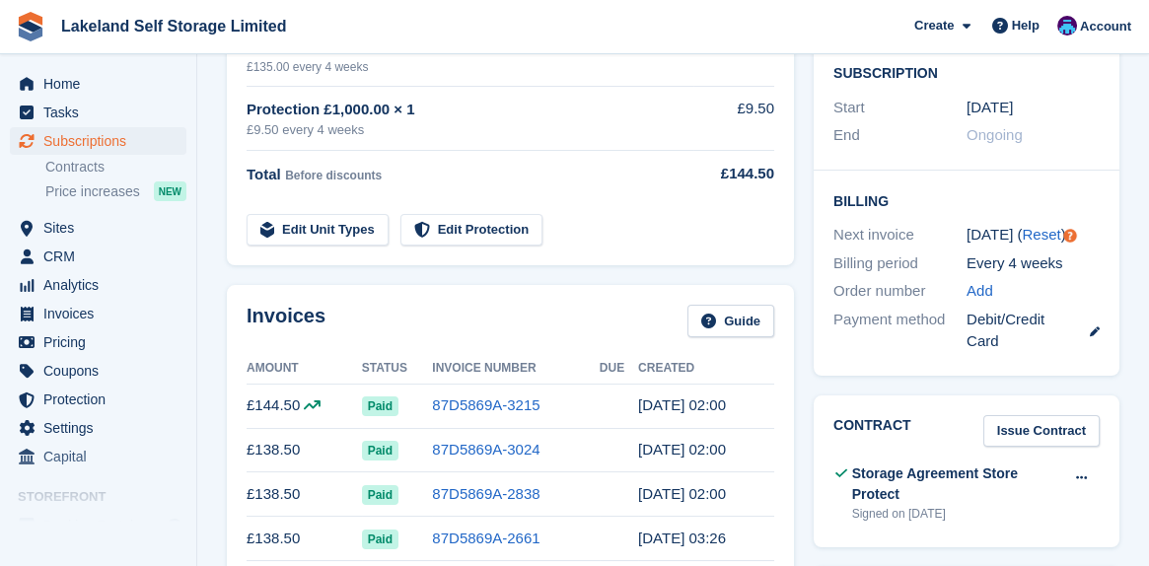
scroll to position [493, 0]
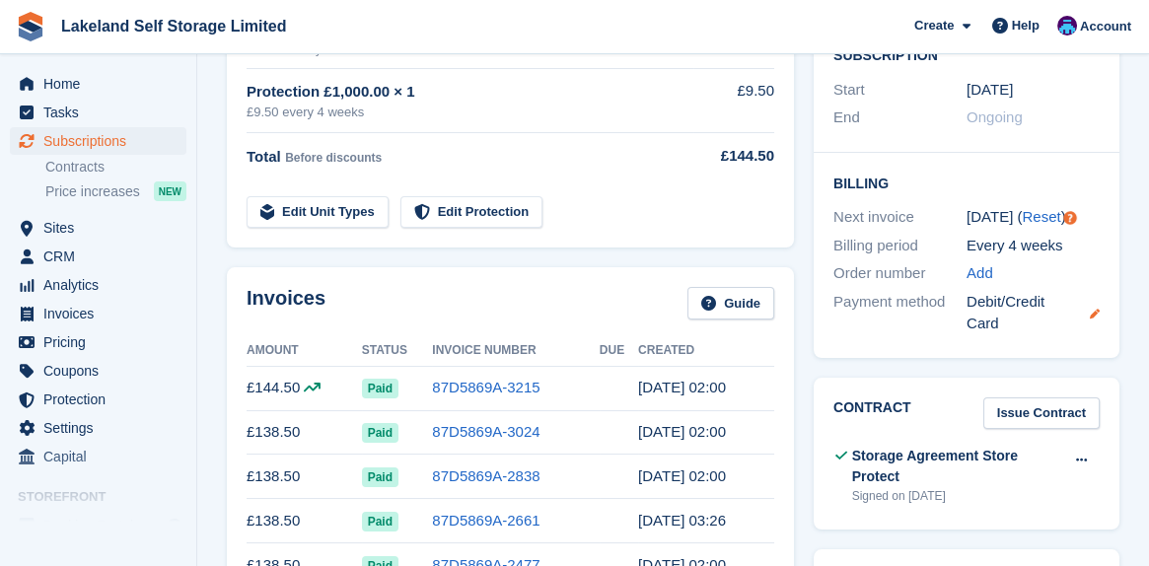
click at [1090, 309] on icon at bounding box center [1095, 314] width 10 height 10
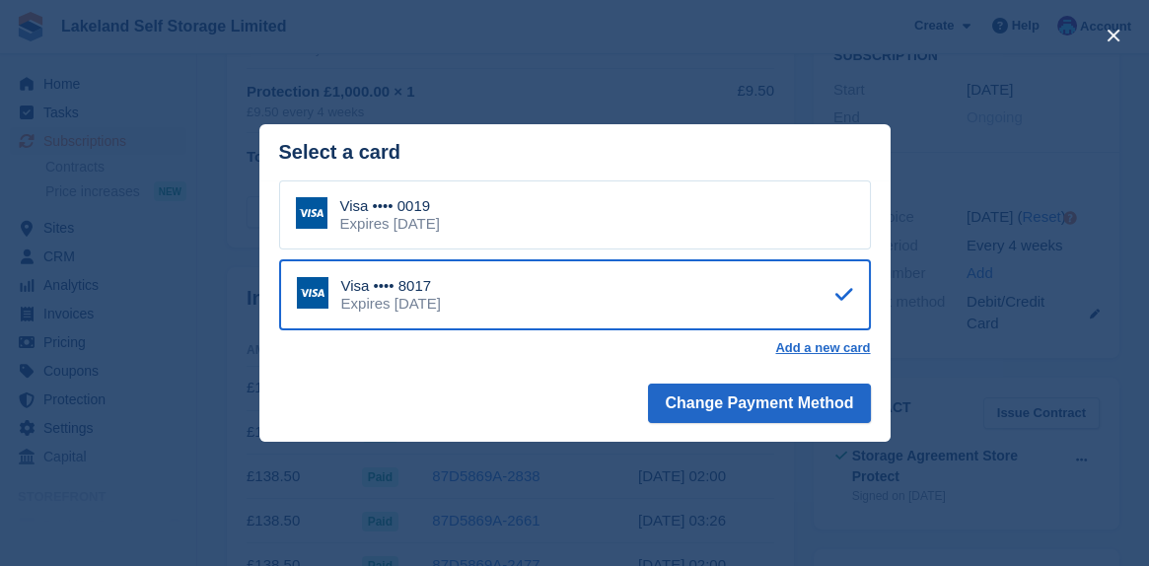
click at [333, 219] on div "Visa •••• 0019 Expires March 2026" at bounding box center [368, 215] width 144 height 36
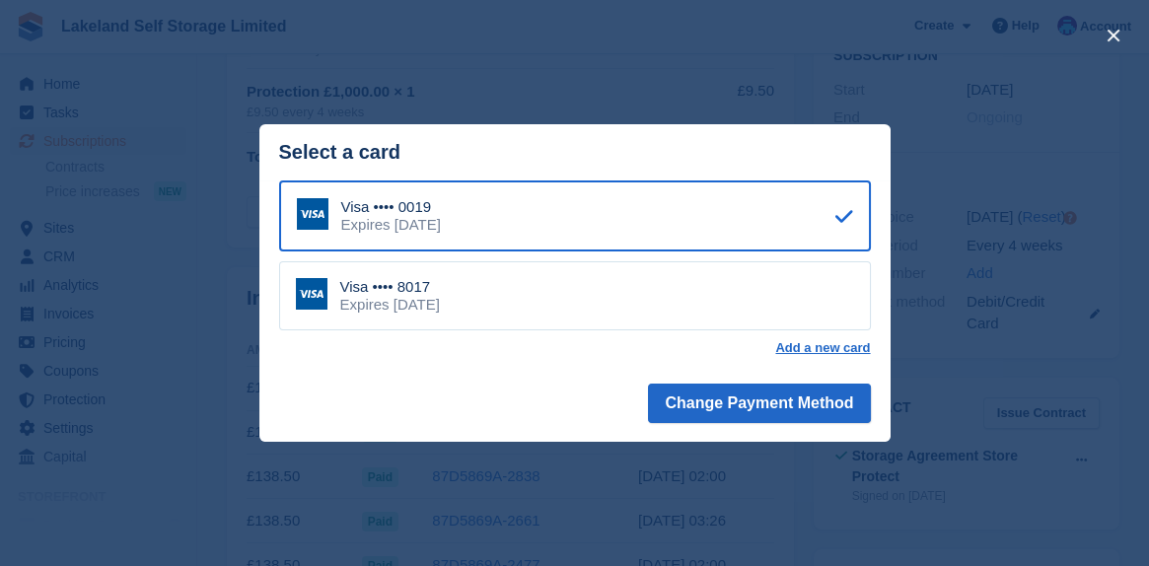
click at [340, 294] on div "Visa •••• 8017" at bounding box center [390, 287] width 100 height 18
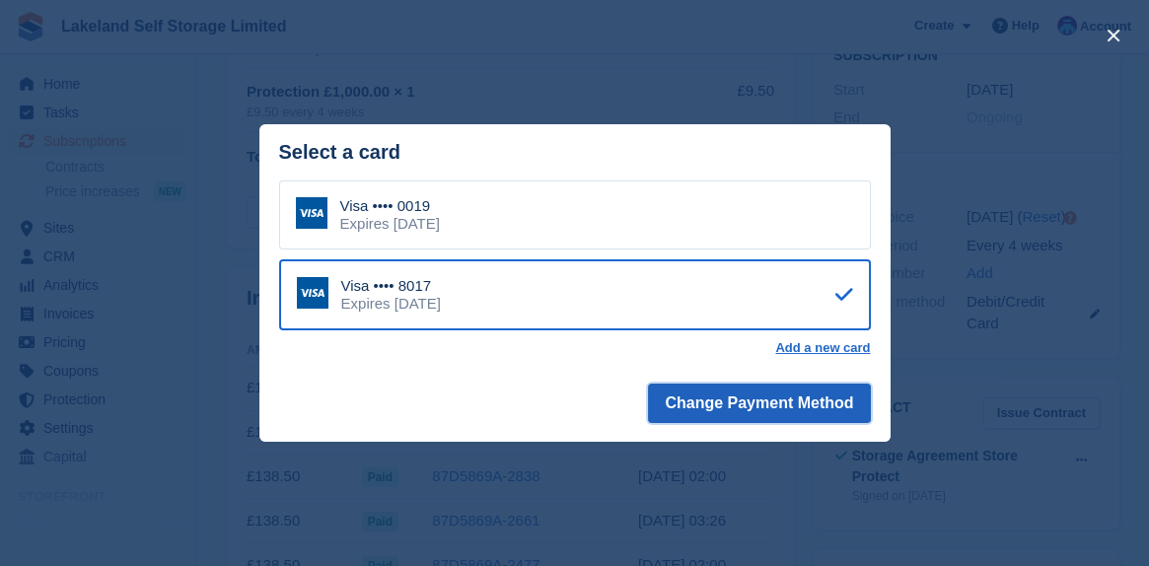
click at [752, 411] on button "Change Payment Method" at bounding box center [759, 403] width 222 height 39
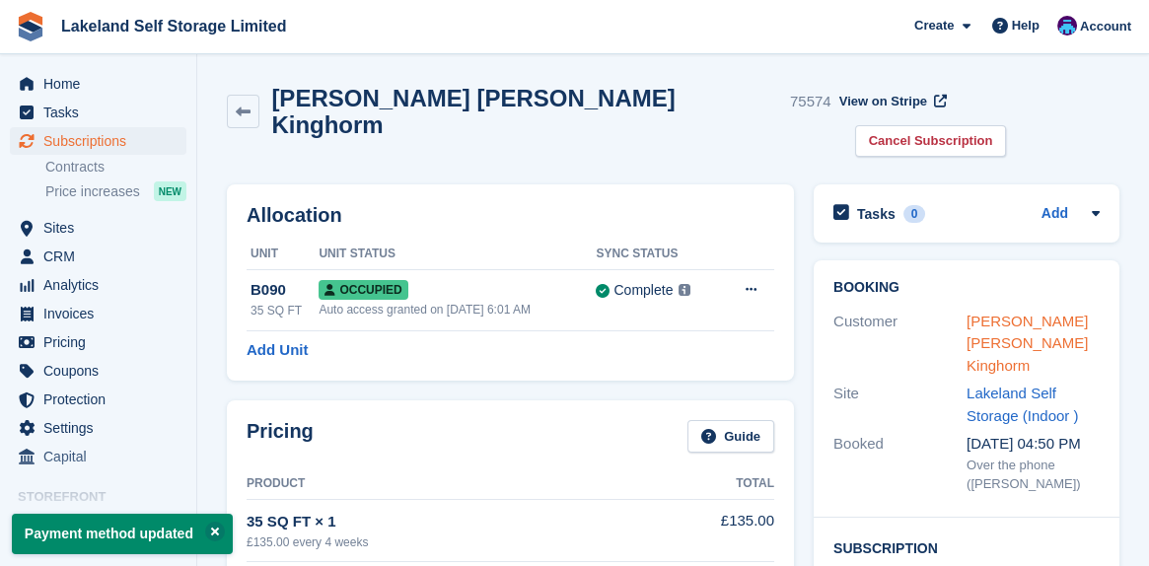
click at [990, 313] on link "[PERSON_NAME] [PERSON_NAME] Kinghorm" at bounding box center [1027, 343] width 121 height 61
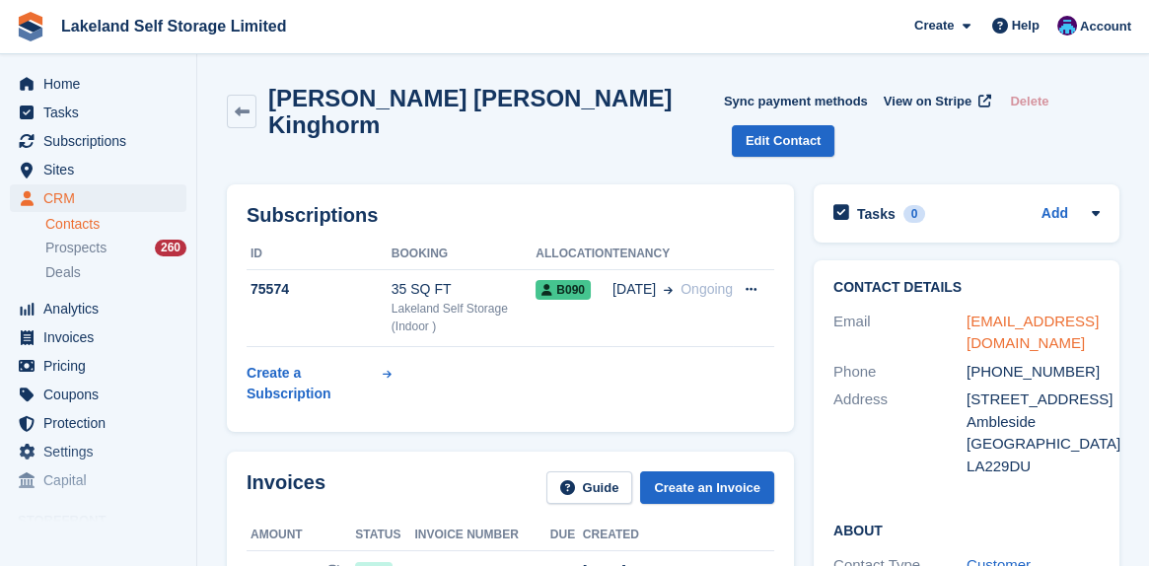
click at [996, 313] on link "[EMAIL_ADDRESS][DOMAIN_NAME]" at bounding box center [1033, 332] width 132 height 39
click at [244, 105] on icon at bounding box center [242, 112] width 15 height 15
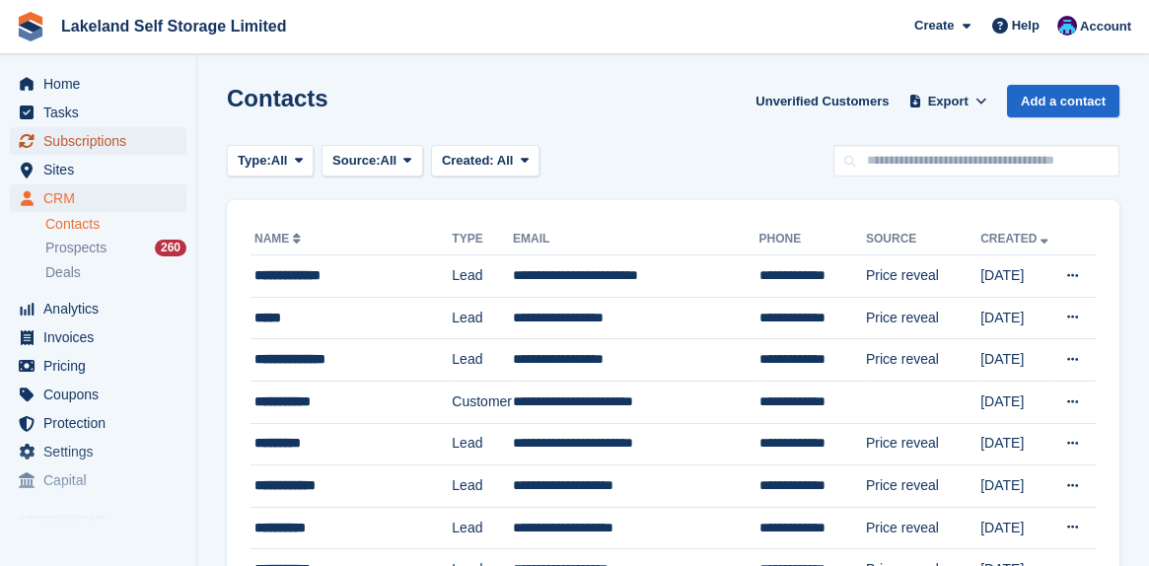
click at [117, 142] on span "Subscriptions" at bounding box center [102, 141] width 118 height 28
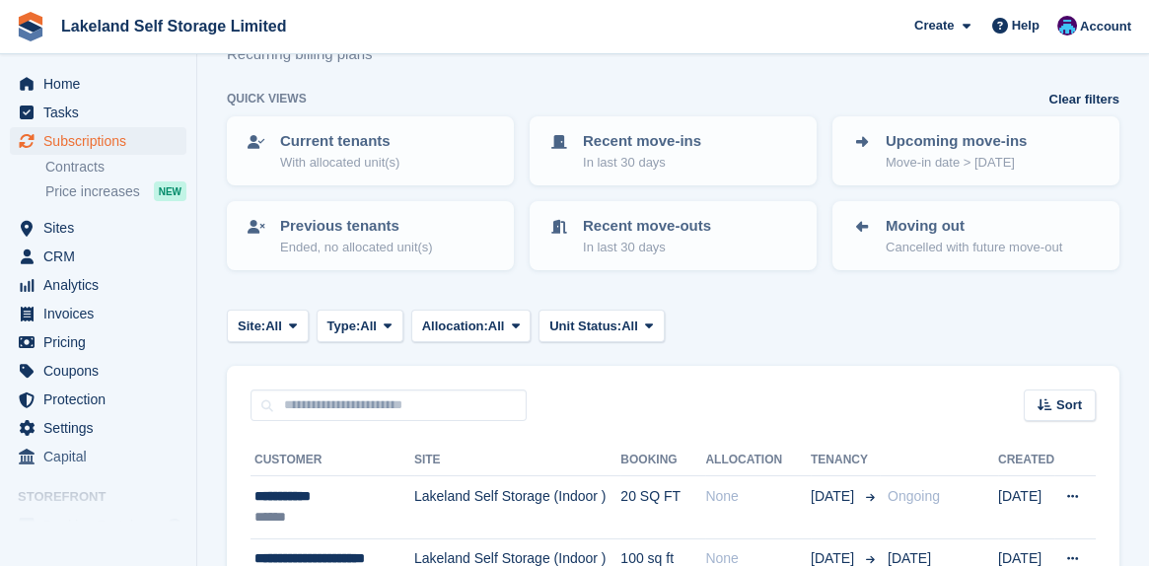
scroll to position [99, 0]
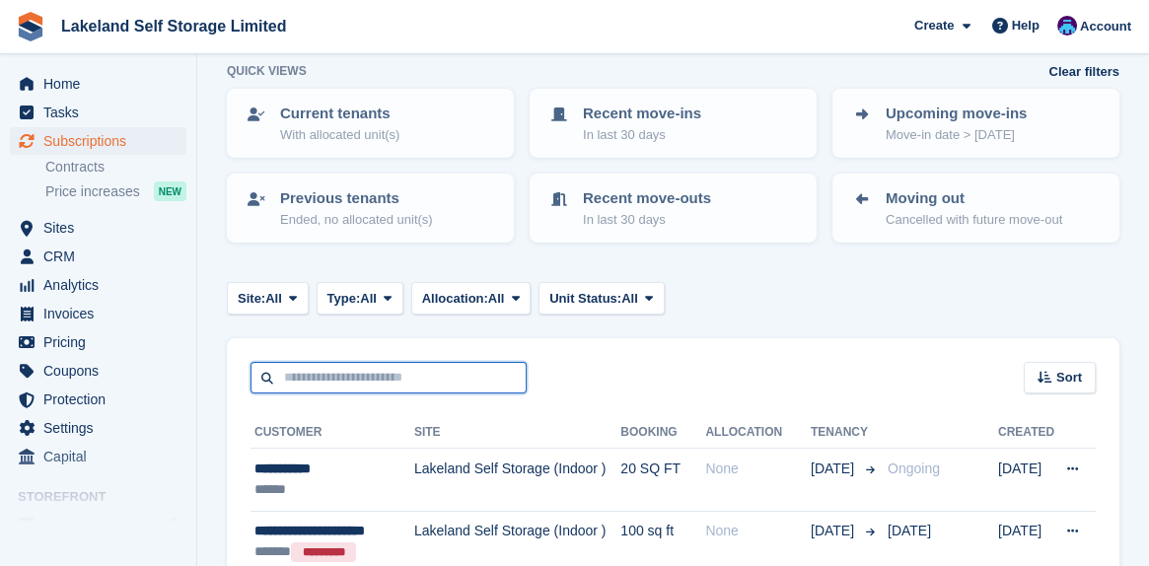
click at [311, 373] on input "text" at bounding box center [389, 378] width 276 height 33
type input "*******"
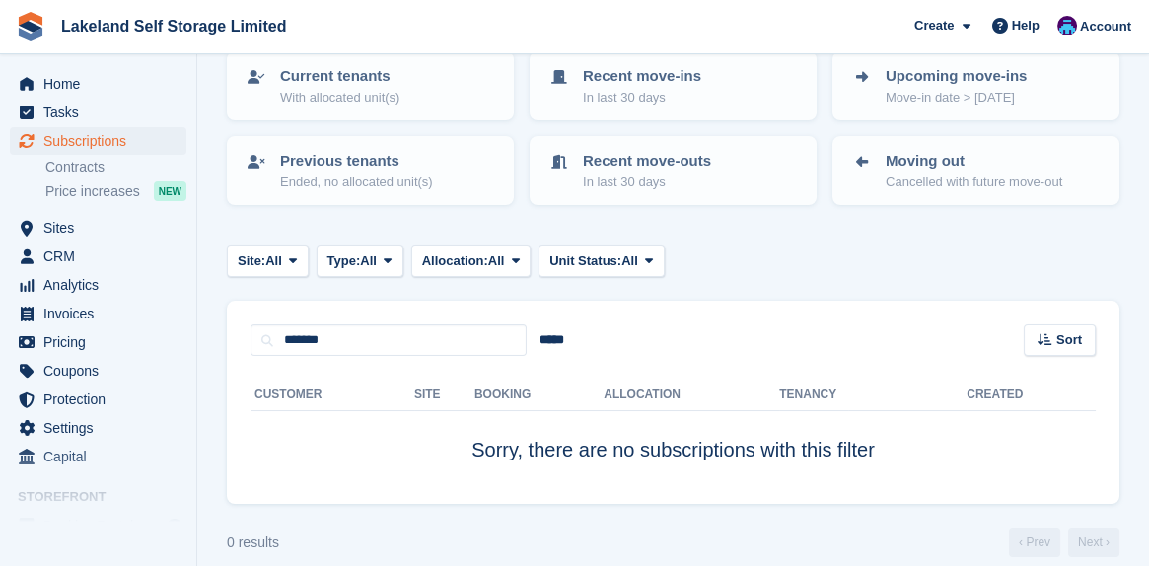
scroll to position [154, 0]
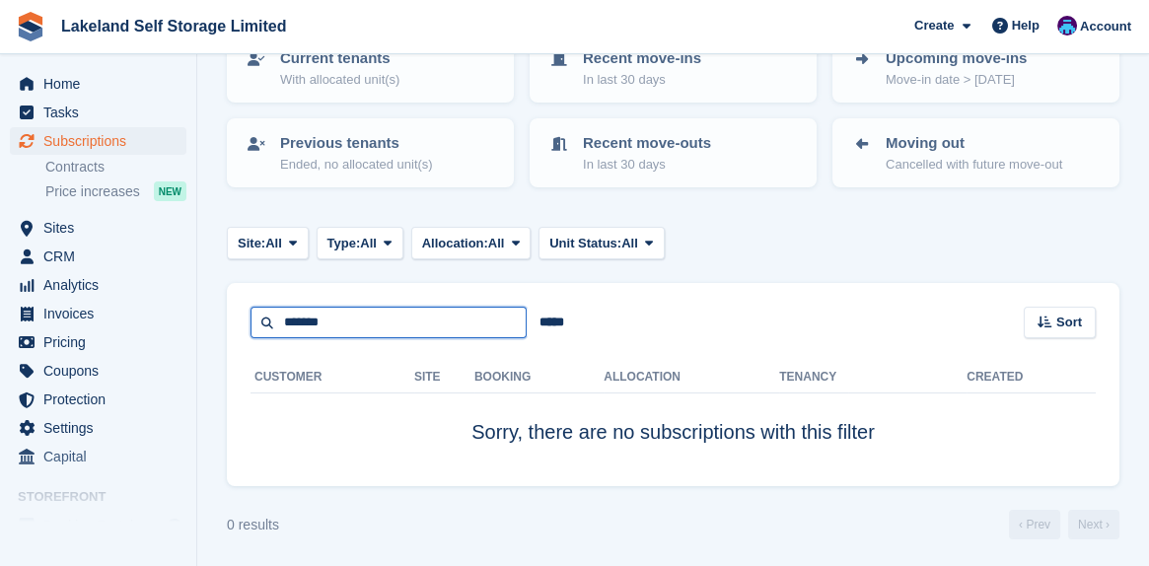
click at [304, 319] on input "*******" at bounding box center [389, 323] width 276 height 33
type input "********"
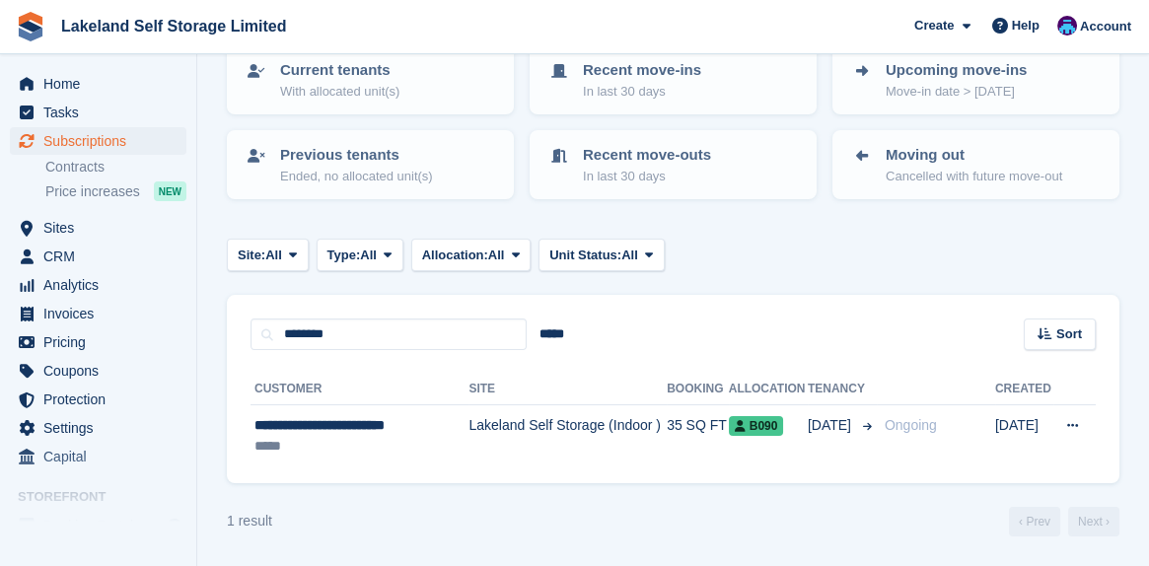
scroll to position [139, 0]
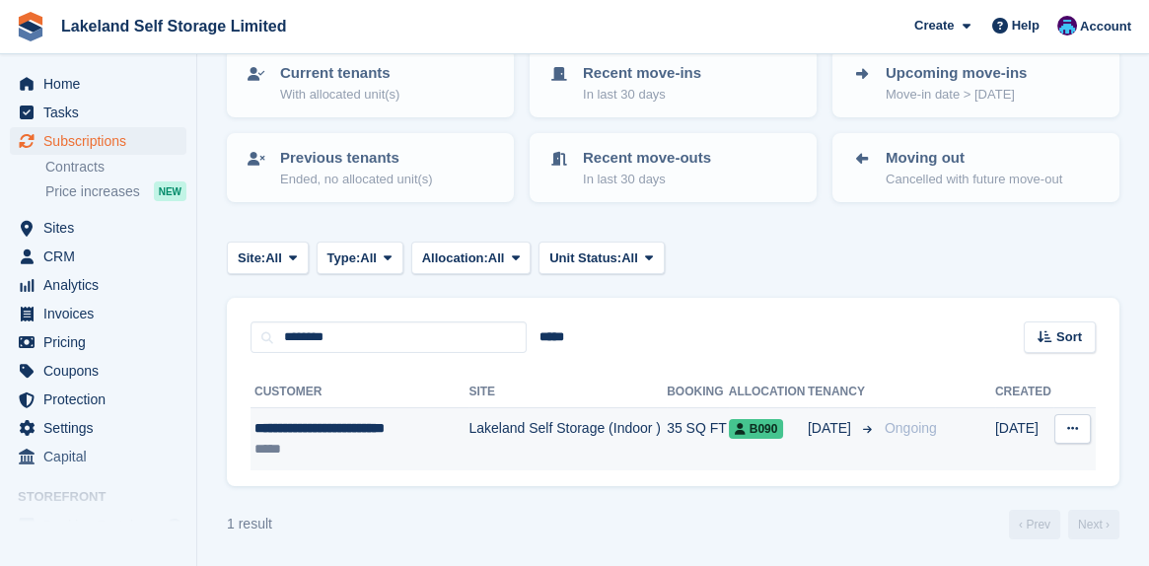
click at [364, 427] on div "**********" at bounding box center [358, 428] width 208 height 21
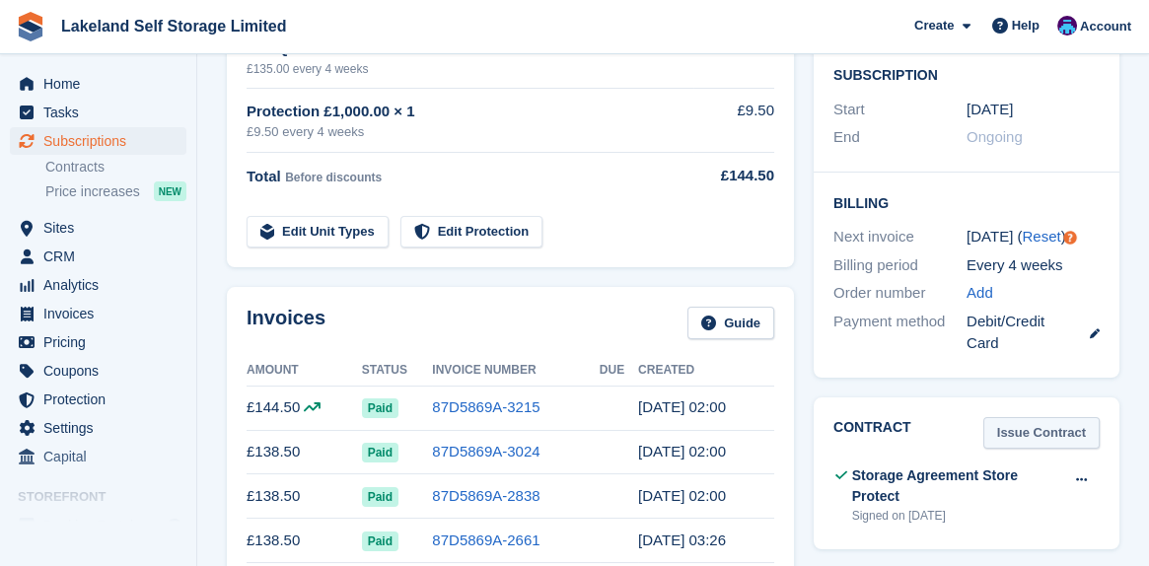
scroll to position [493, 0]
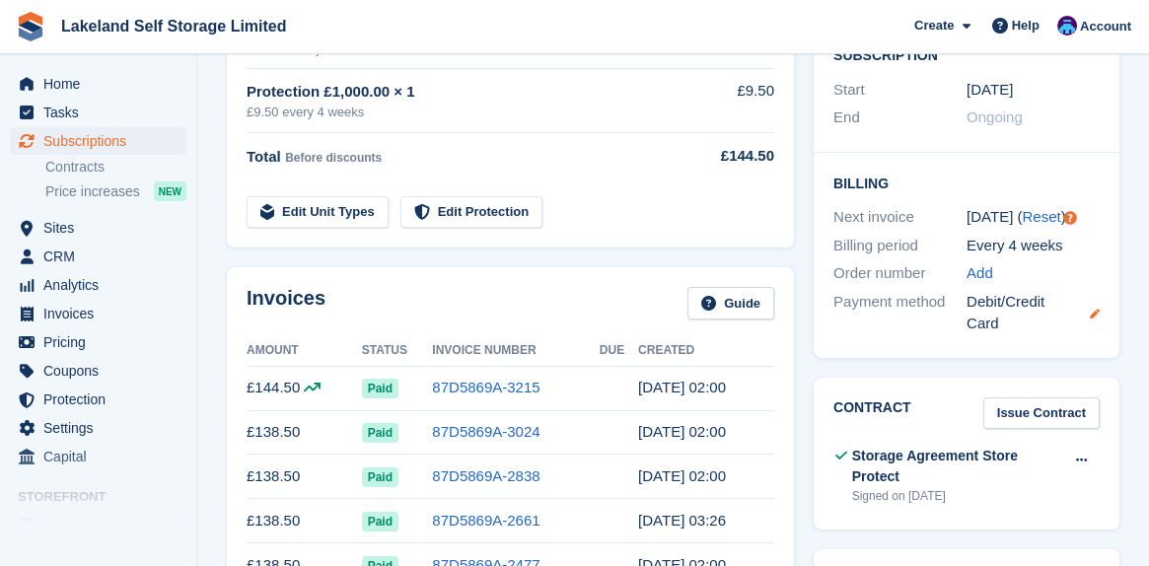
click at [1094, 309] on icon at bounding box center [1095, 314] width 10 height 10
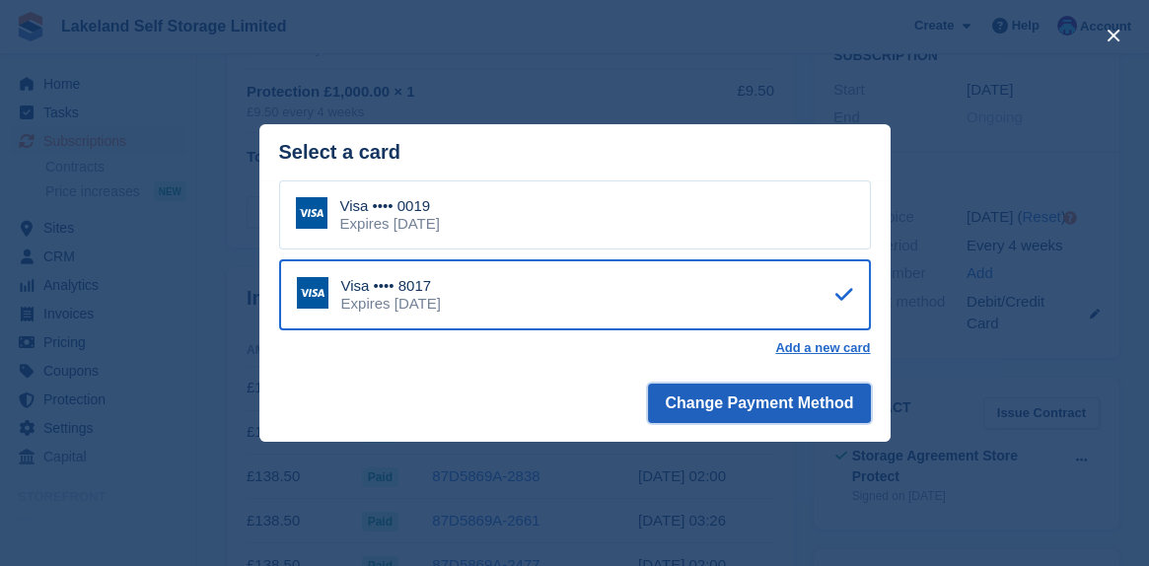
click at [758, 413] on button "Change Payment Method" at bounding box center [759, 403] width 222 height 39
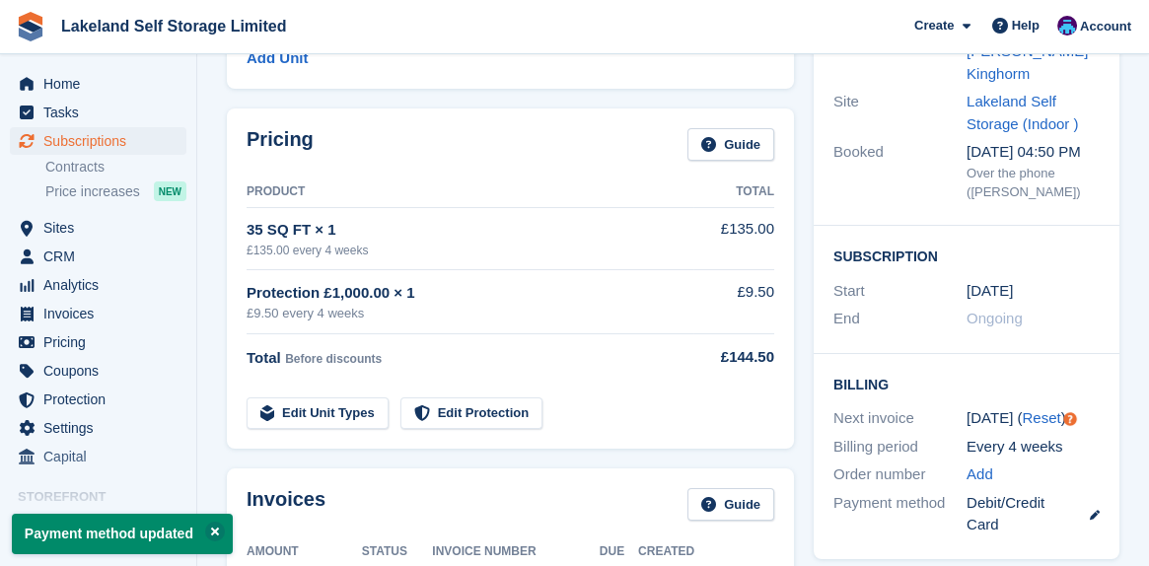
scroll to position [296, 0]
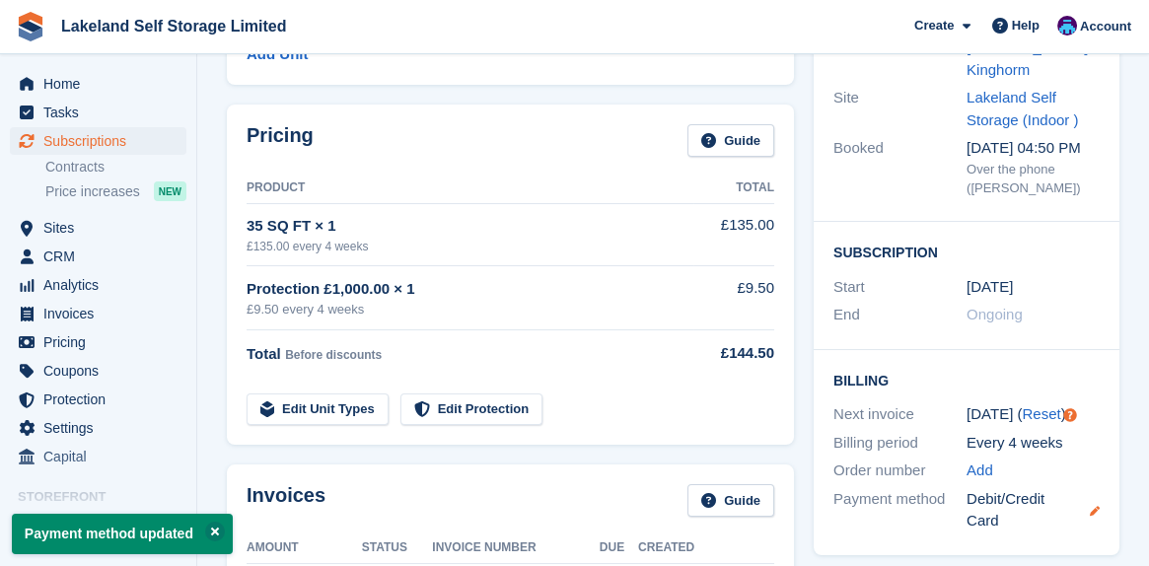
click at [1094, 506] on icon at bounding box center [1095, 511] width 10 height 10
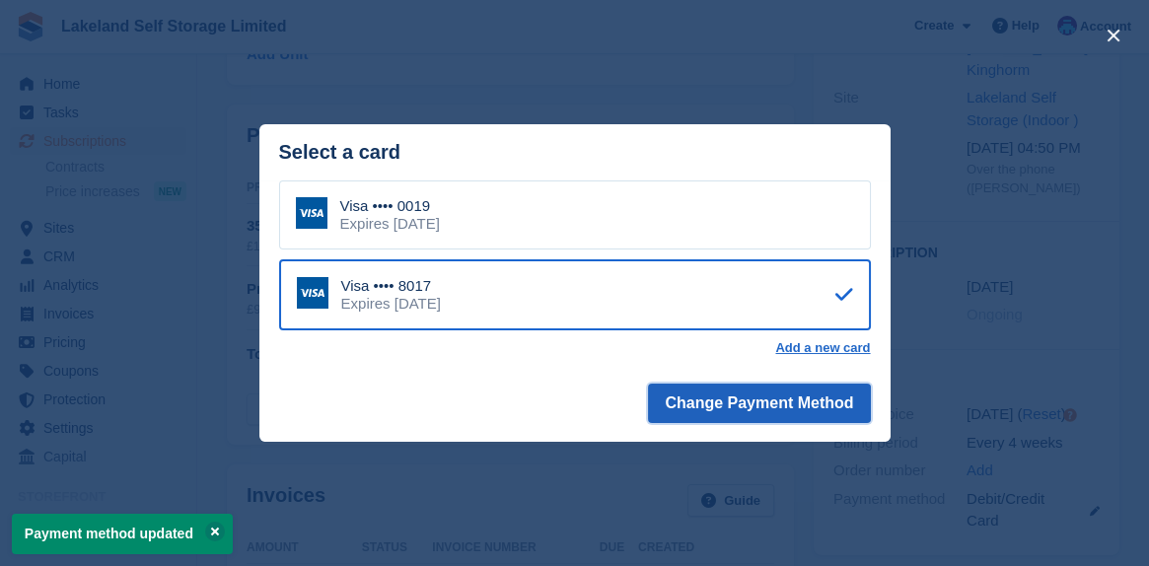
click at [774, 412] on button "Change Payment Method" at bounding box center [759, 403] width 222 height 39
